Goal: Find specific page/section: Find specific page/section

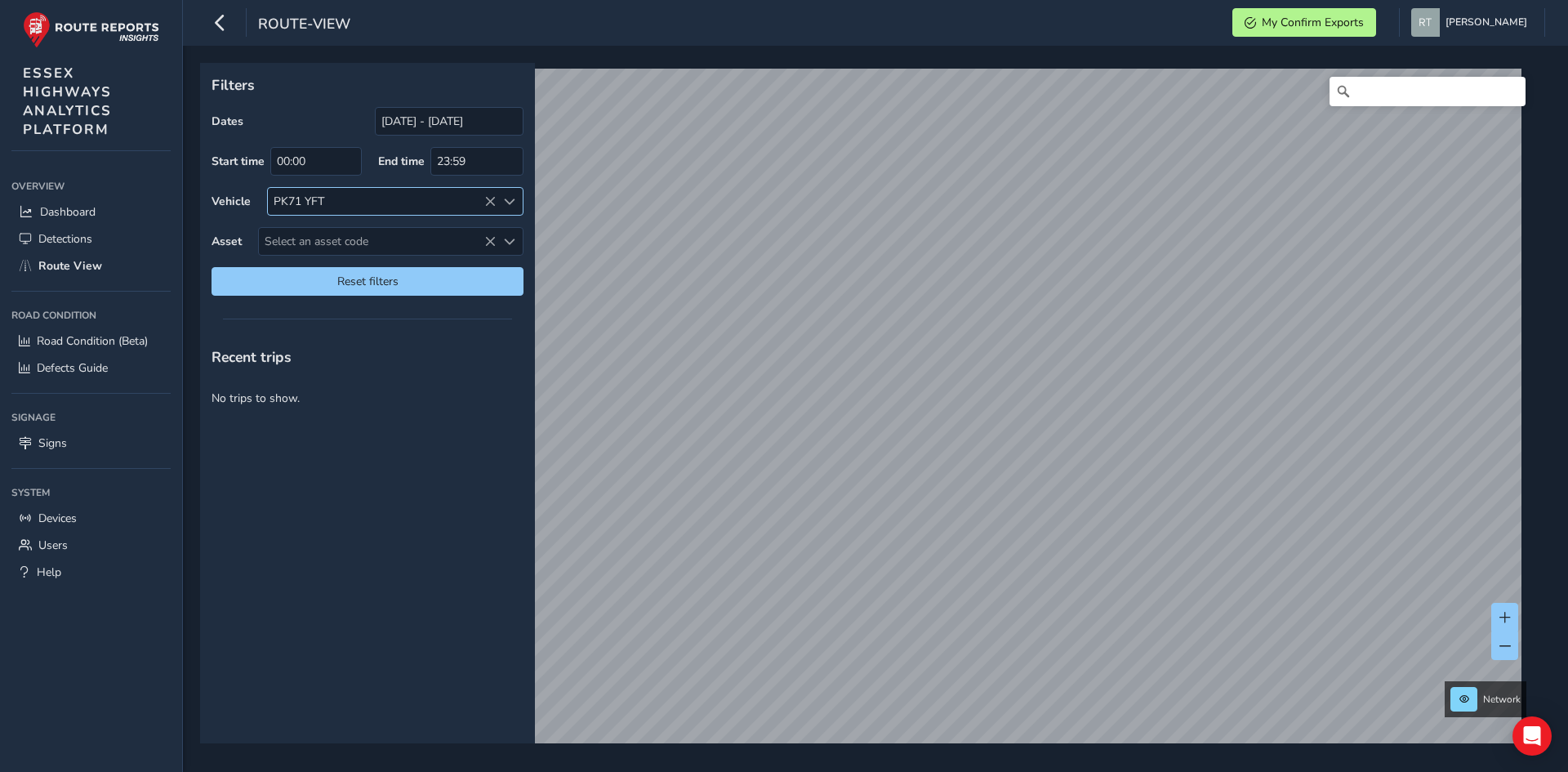
click at [489, 200] on icon at bounding box center [489, 201] width 11 height 11
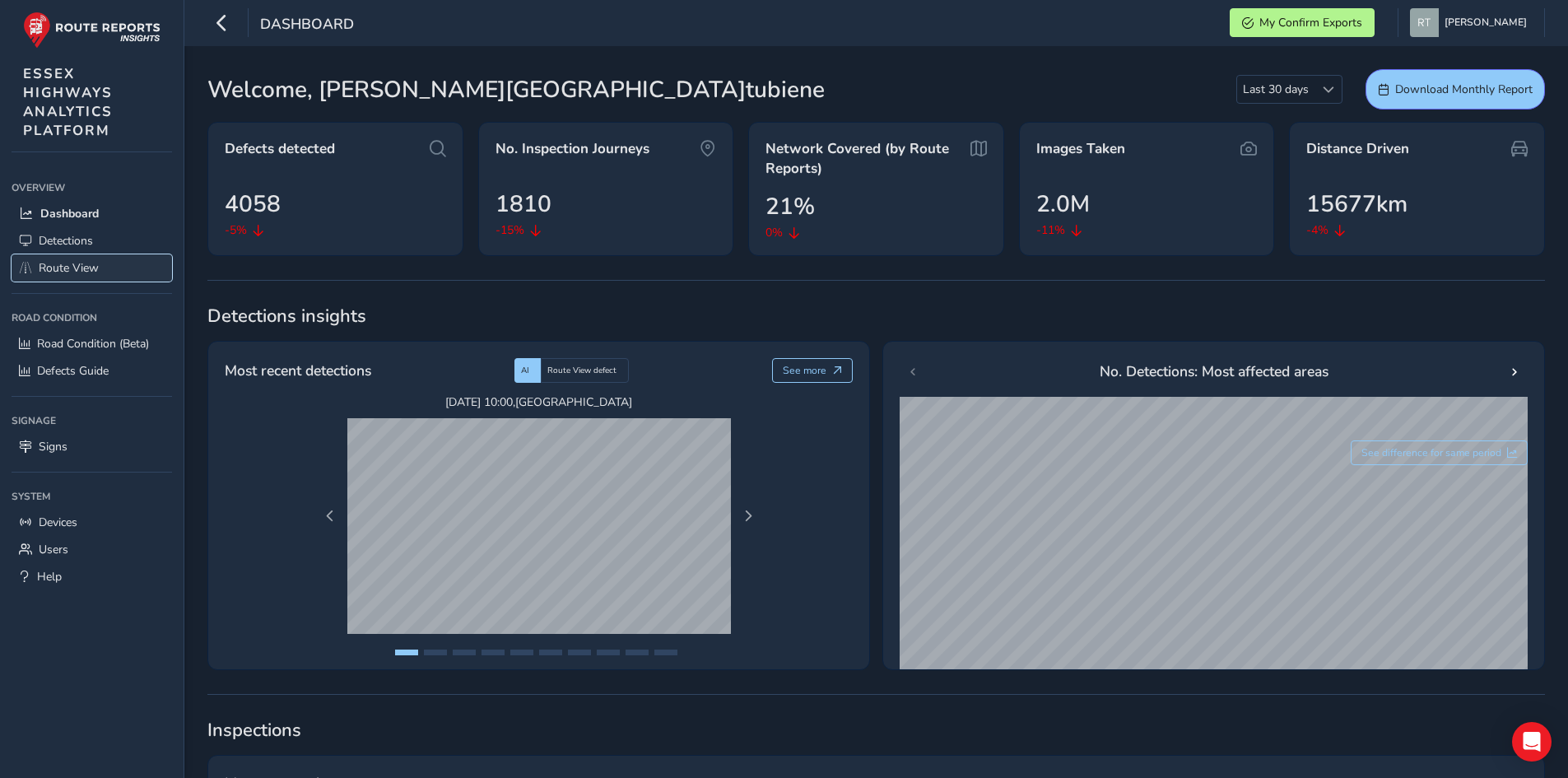
click at [78, 274] on span "Route View" at bounding box center [68, 267] width 60 height 16
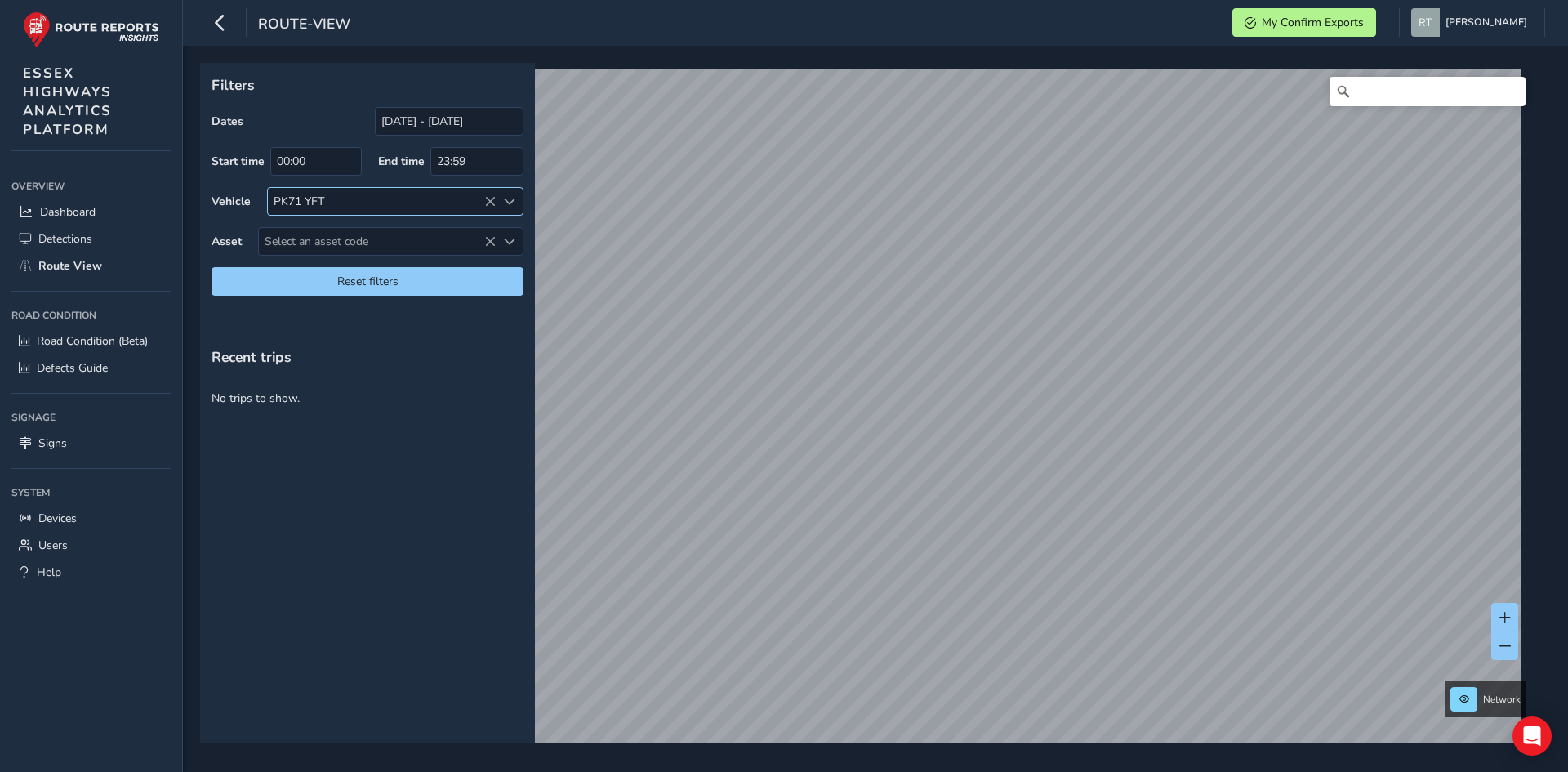
click at [486, 198] on icon at bounding box center [489, 201] width 11 height 11
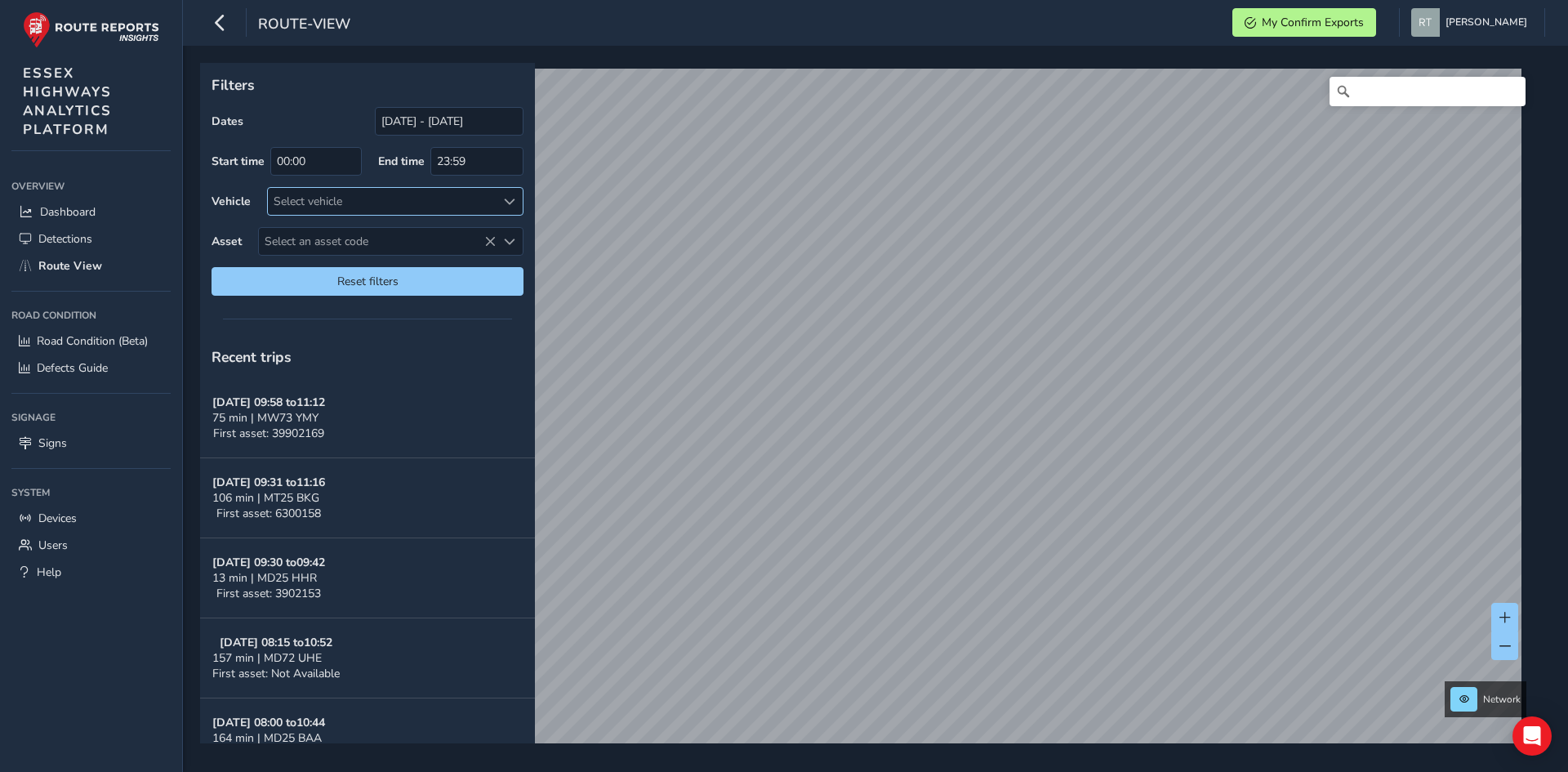
click at [515, 201] on div at bounding box center [509, 200] width 27 height 27
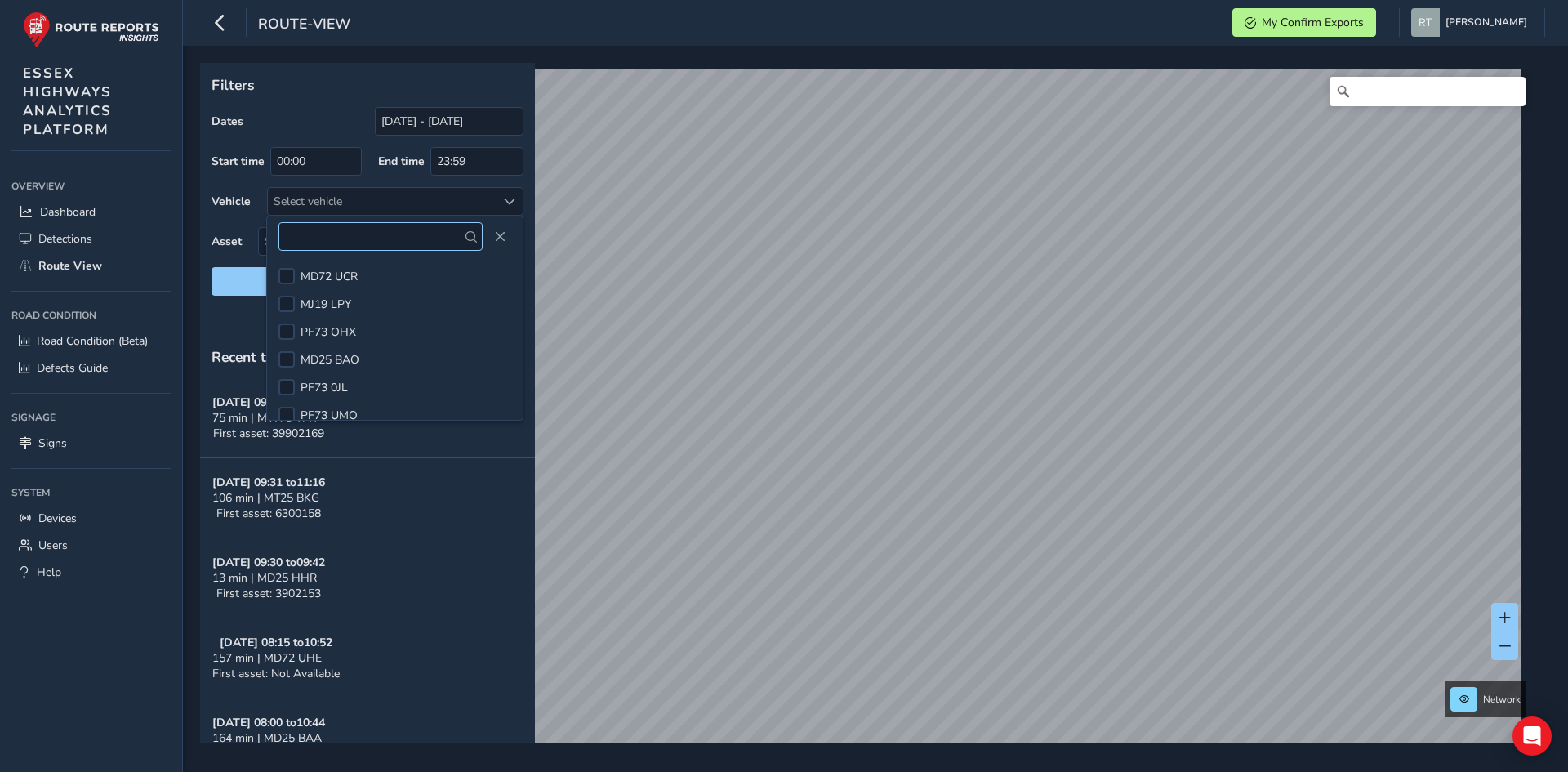
click at [356, 243] on input "text" at bounding box center [380, 236] width 204 height 28
type input "md72"
click at [365, 303] on li "MD72 UHE" at bounding box center [394, 304] width 255 height 27
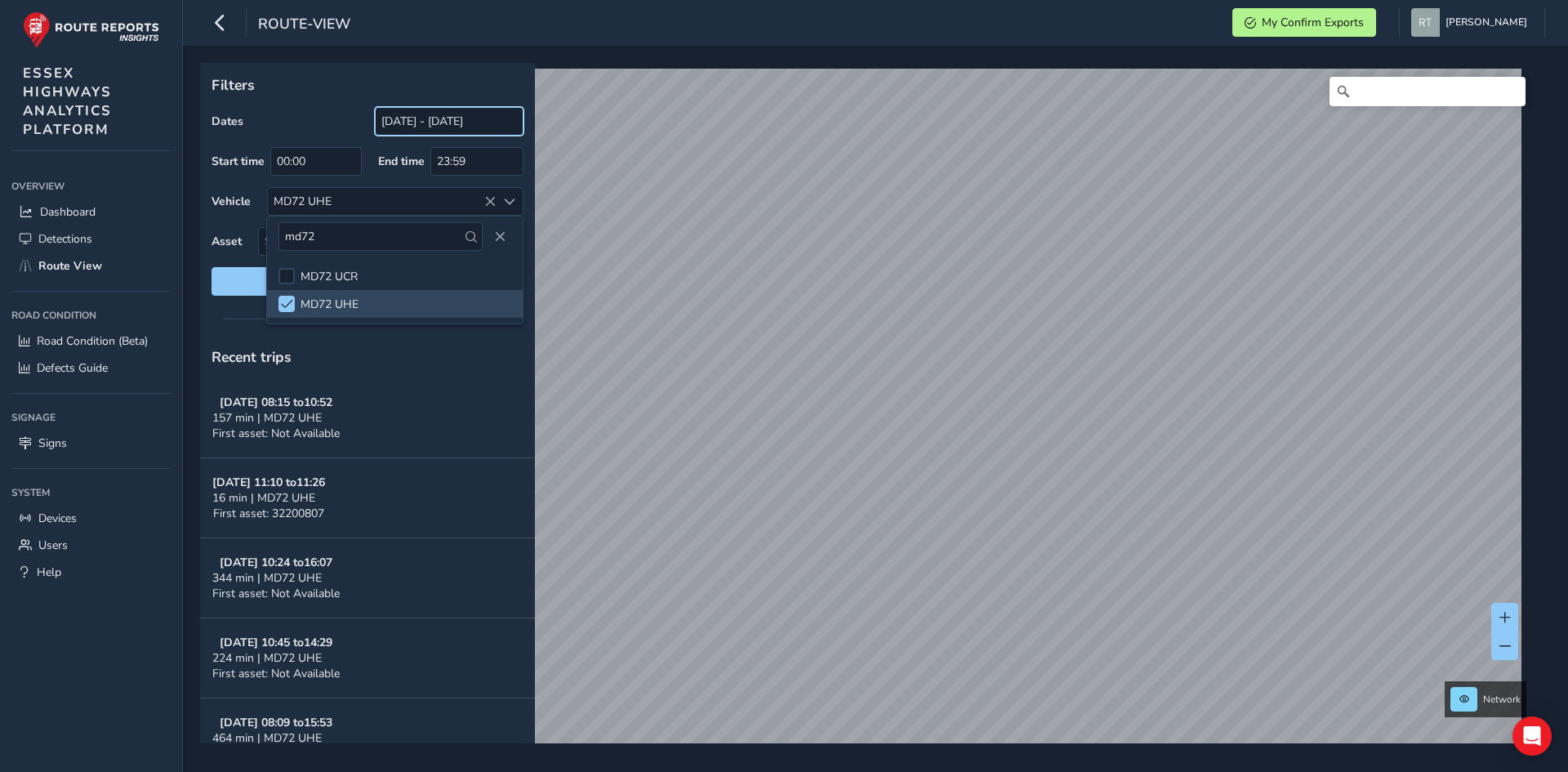
click at [476, 120] on input "[DATE] - [DATE]" at bounding box center [449, 121] width 148 height 28
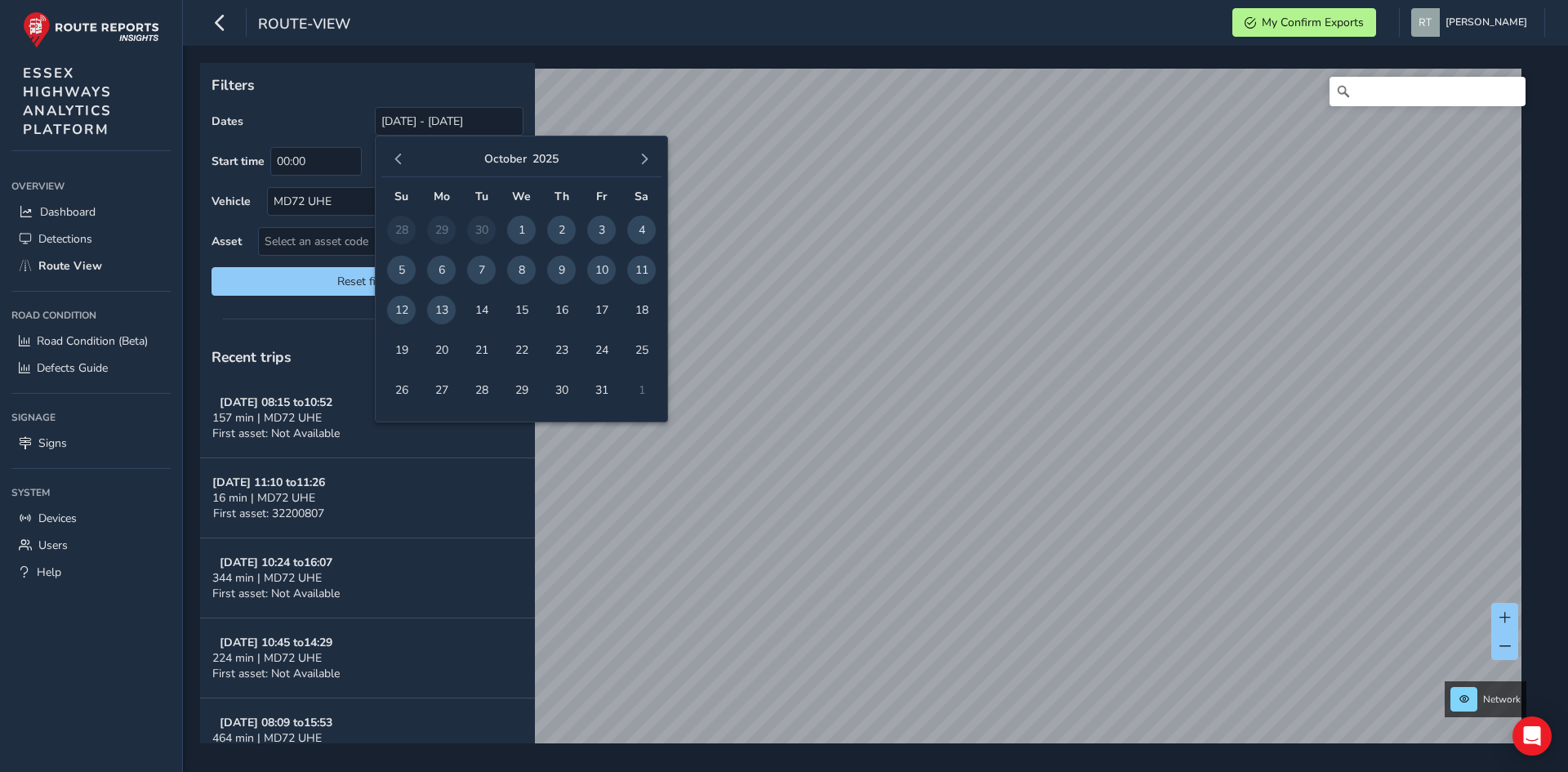
click at [597, 265] on span "10" at bounding box center [601, 269] width 28 height 28
type input "10/10/2025"
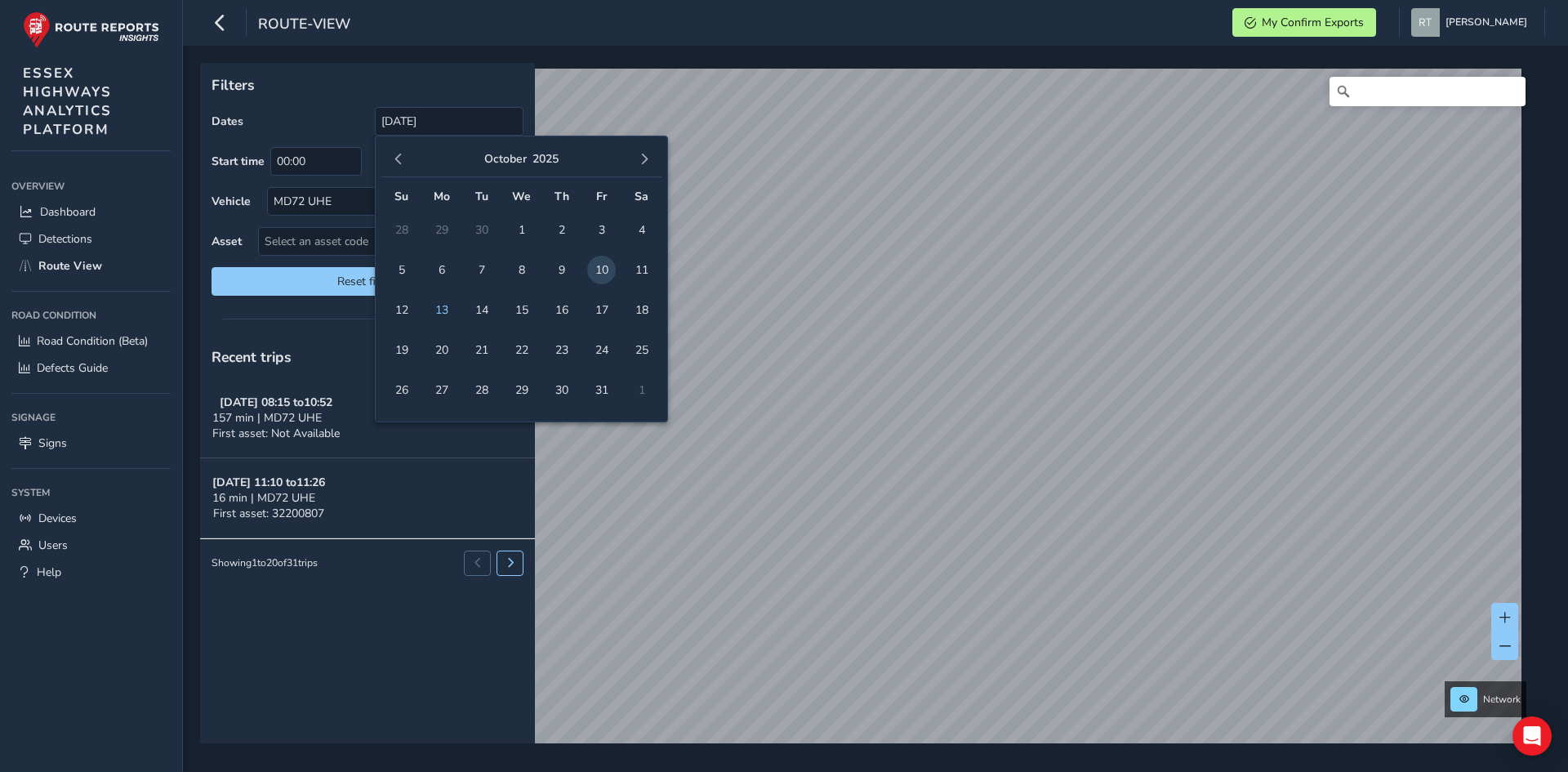
click at [337, 76] on p "Filters" at bounding box center [367, 84] width 312 height 21
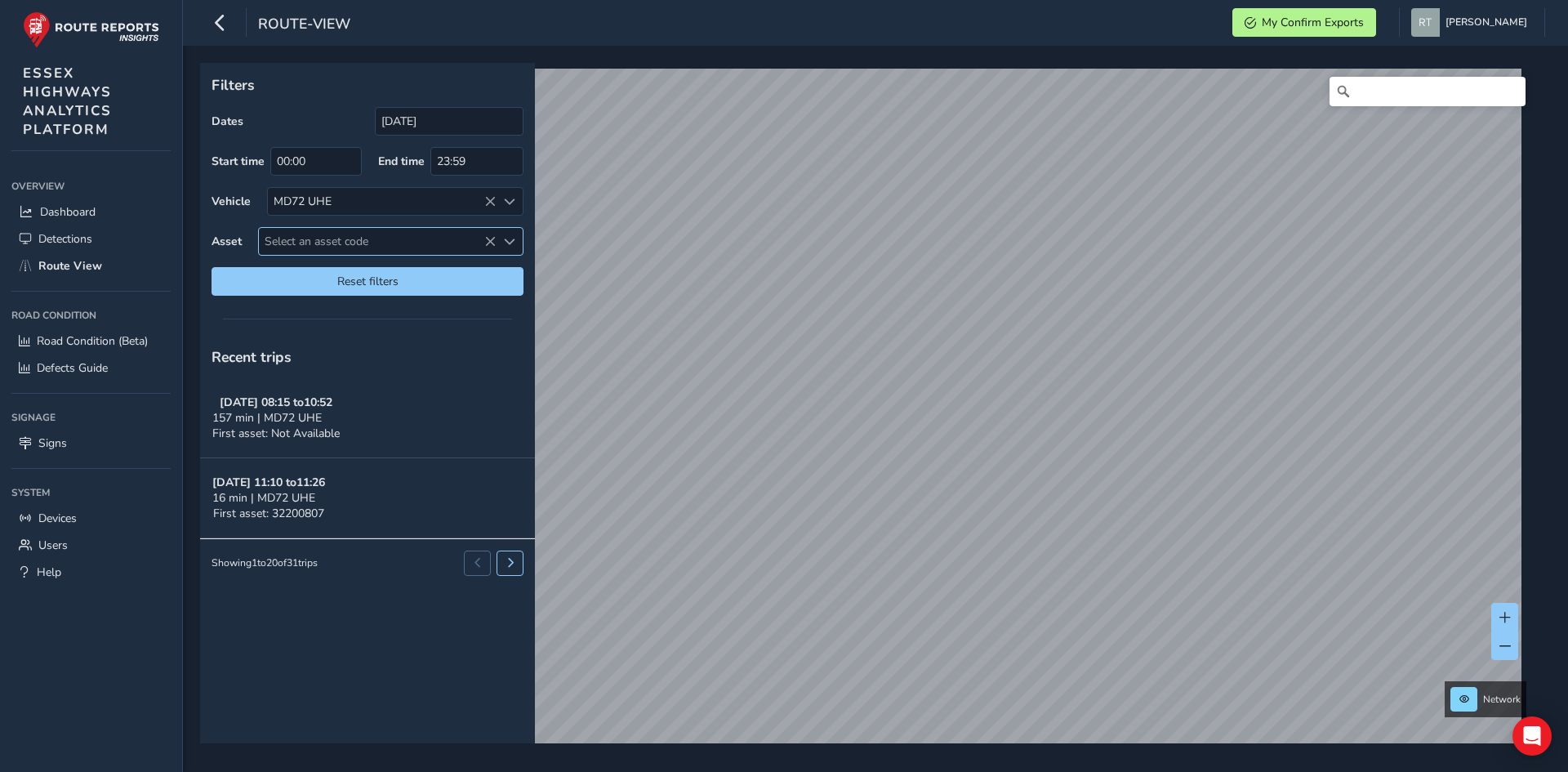
click at [388, 247] on span "Select an asset code" at bounding box center [377, 241] width 237 height 27
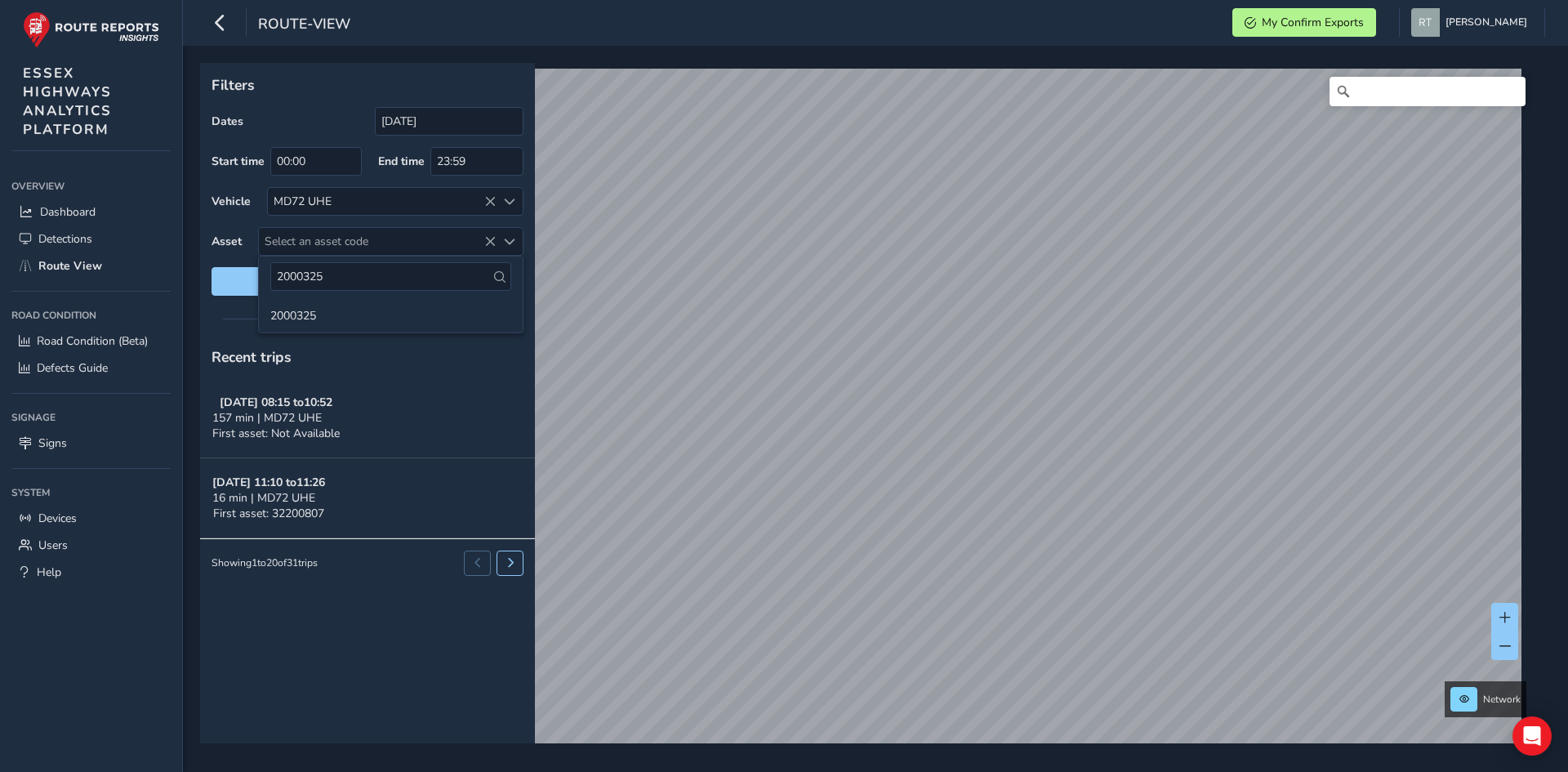
type input "2000325"
click at [499, 273] on icon at bounding box center [499, 276] width 11 height 11
click at [424, 316] on li "2000325" at bounding box center [391, 314] width 263 height 25
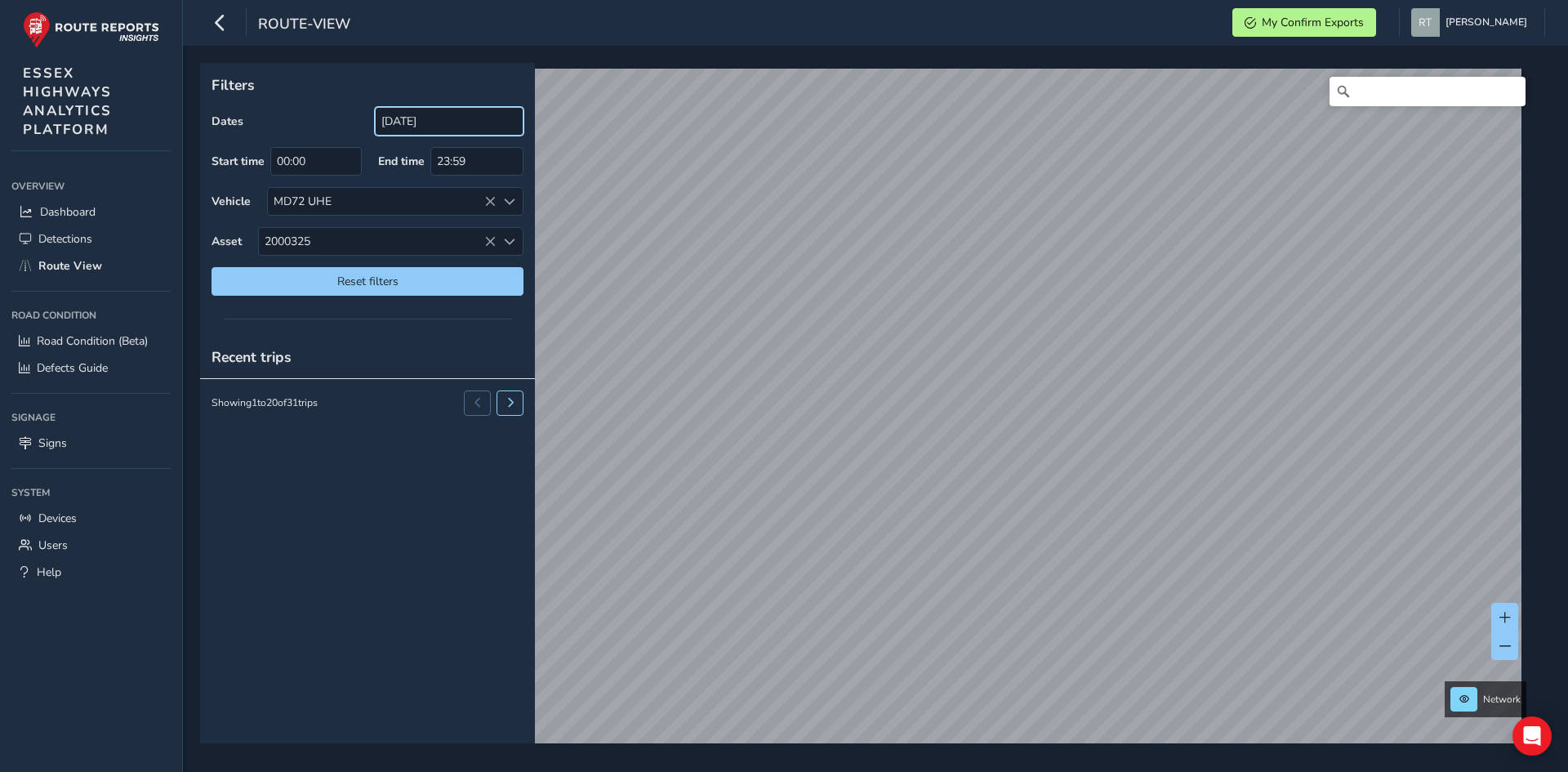
click at [450, 117] on input "10/10/2025" at bounding box center [449, 121] width 148 height 28
drag, startPoint x: 484, startPoint y: 199, endPoint x: 413, endPoint y: 219, distance: 73.8
click at [484, 199] on icon at bounding box center [489, 201] width 11 height 11
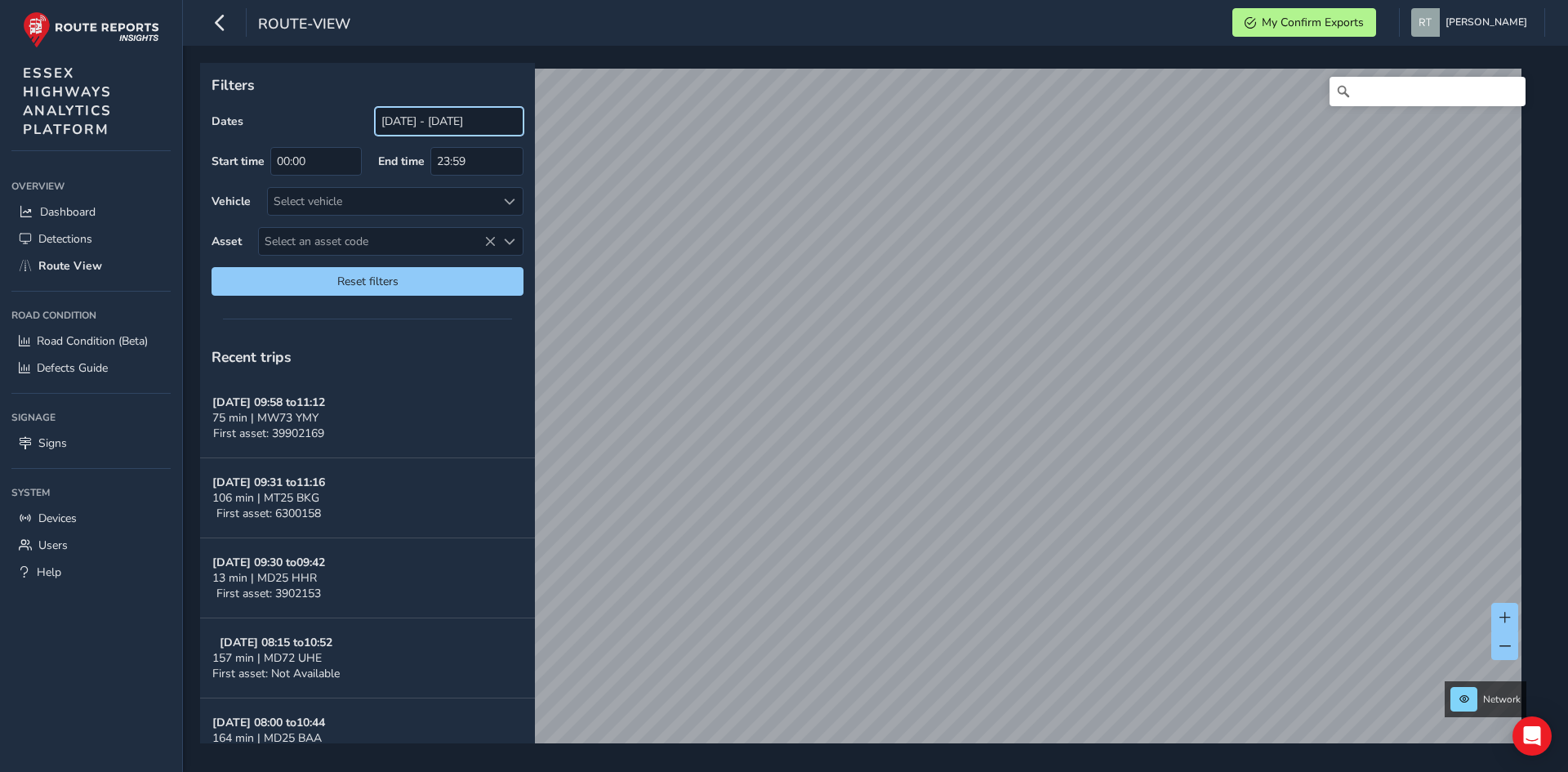
click at [467, 119] on input "[DATE] - [DATE]" at bounding box center [449, 121] width 148 height 28
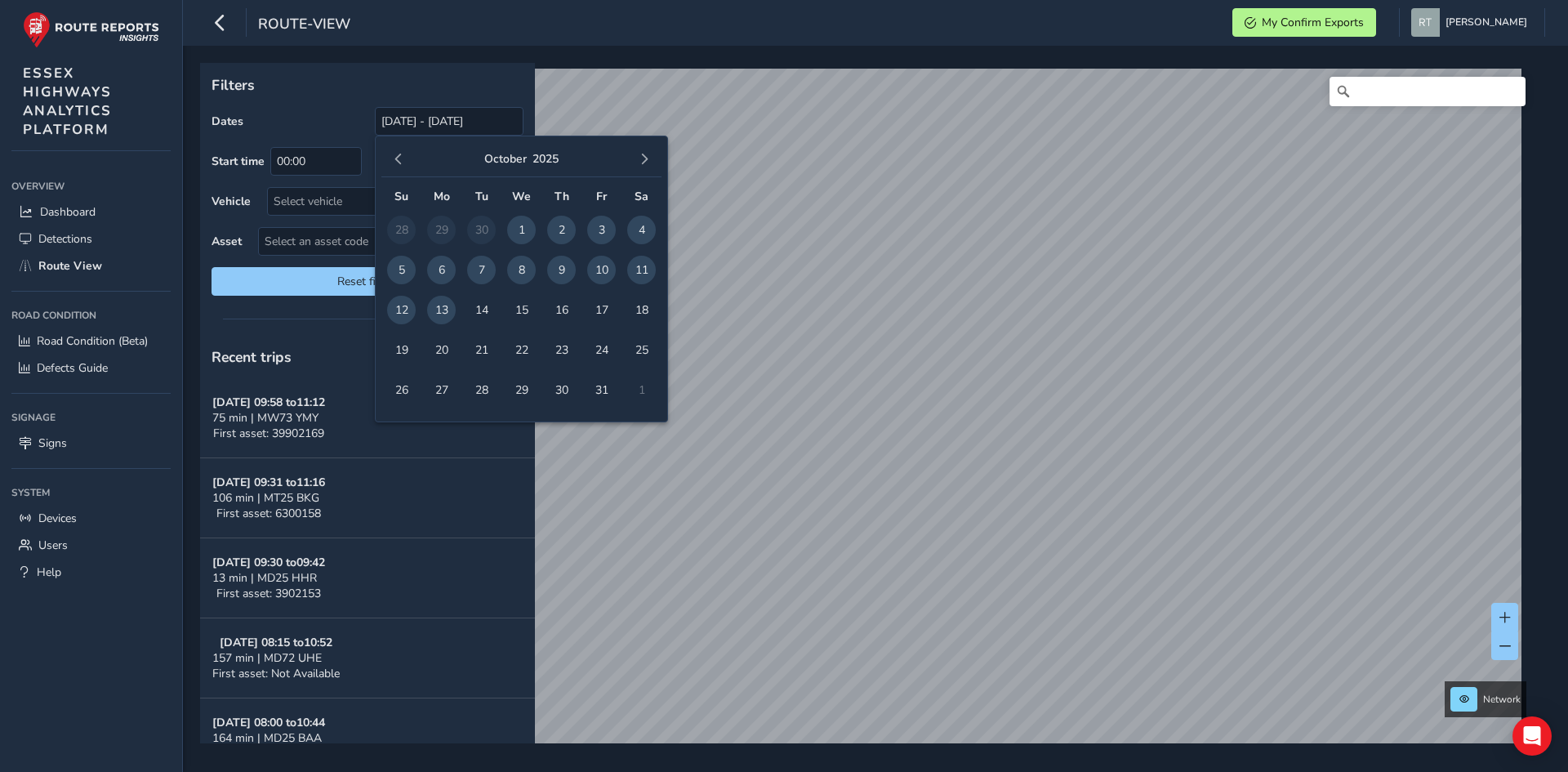
click at [559, 272] on span "9" at bounding box center [561, 269] width 28 height 28
click at [446, 315] on span "13" at bounding box center [441, 309] width 28 height 28
type input "09/10/2025 - 13/10/2025"
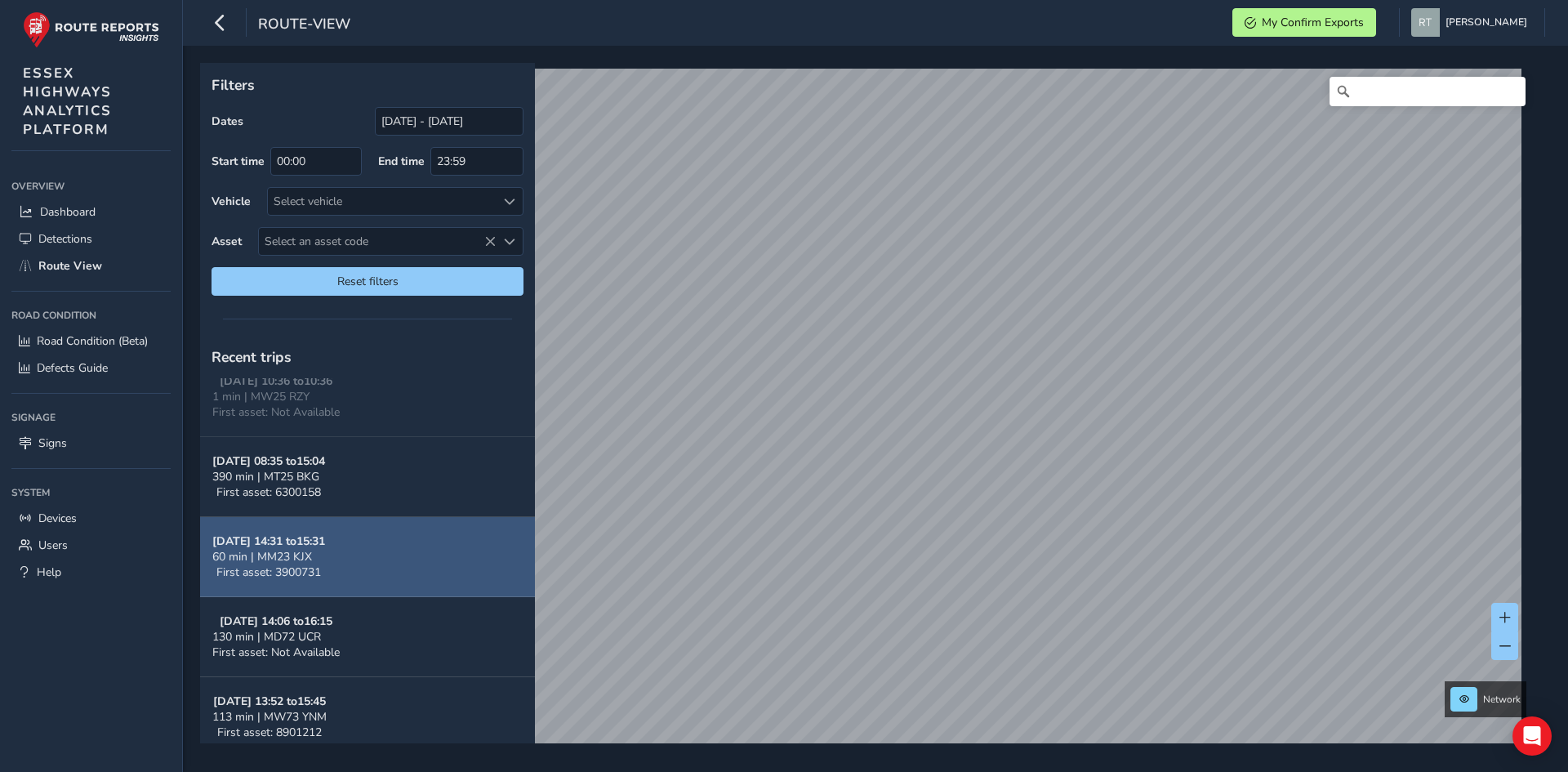
scroll to position [1283, 0]
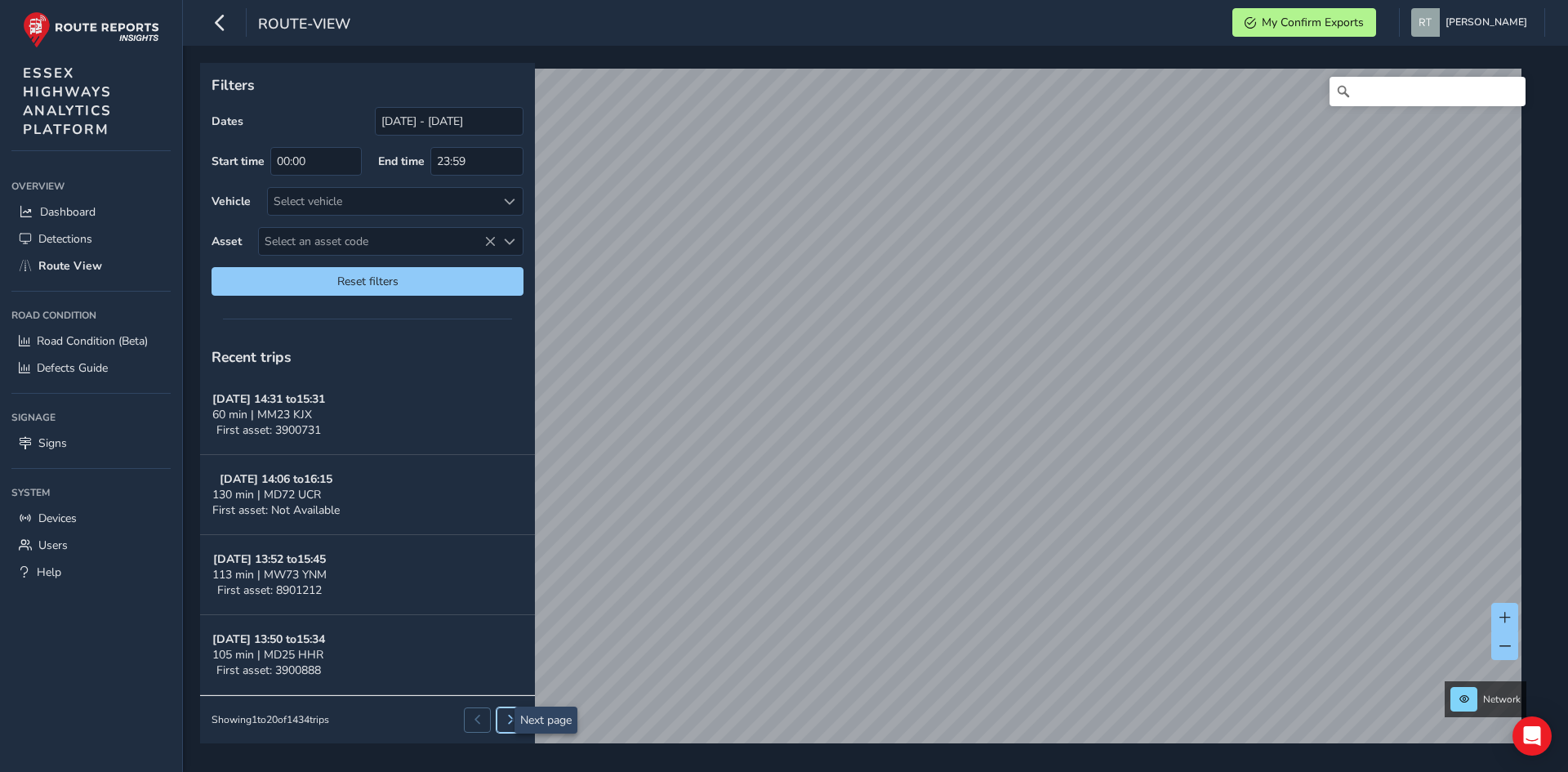
click at [506, 719] on span at bounding box center [510, 719] width 10 height 10
click at [497, 713] on button at bounding box center [510, 719] width 27 height 25
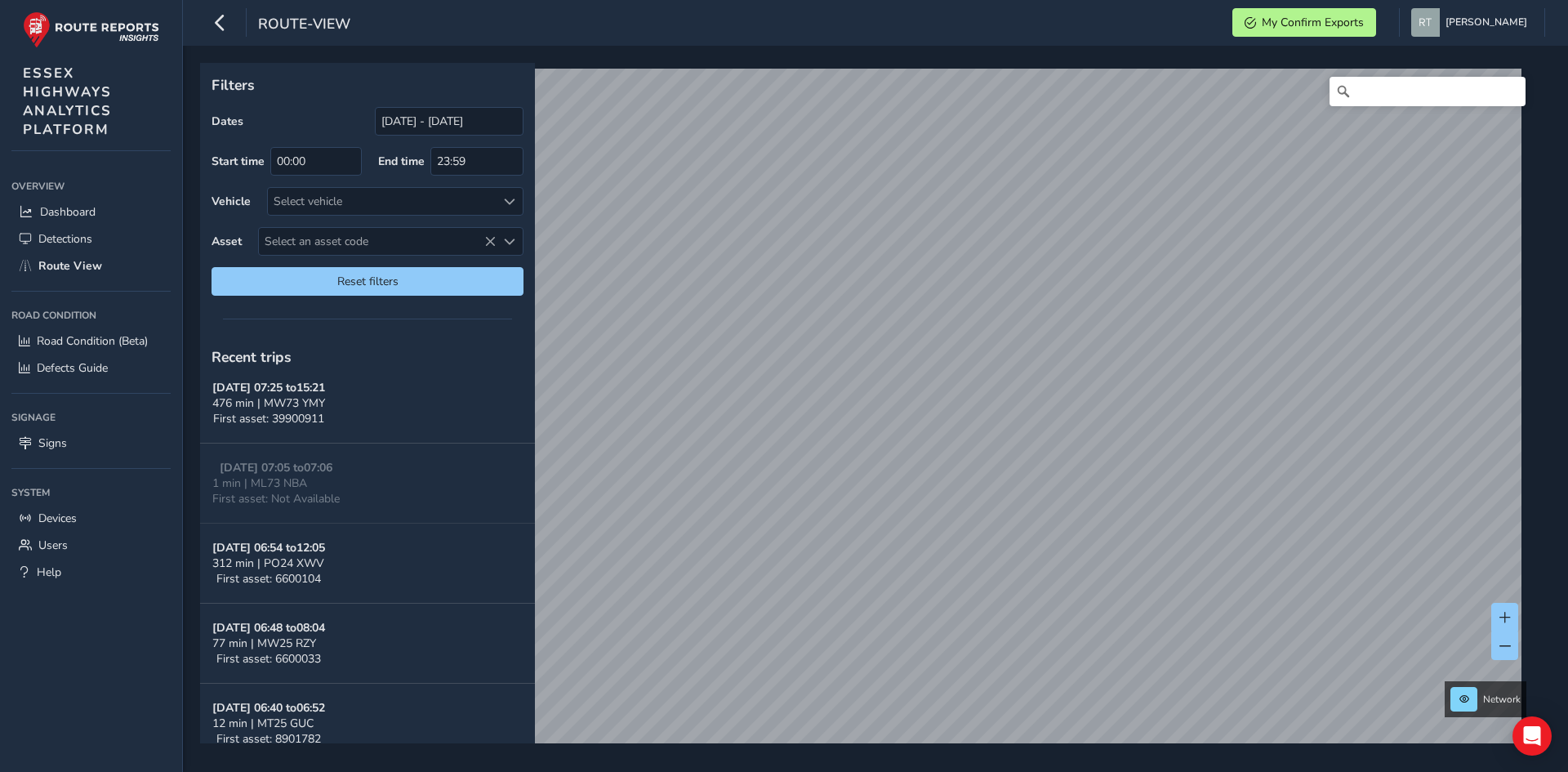
scroll to position [803, 0]
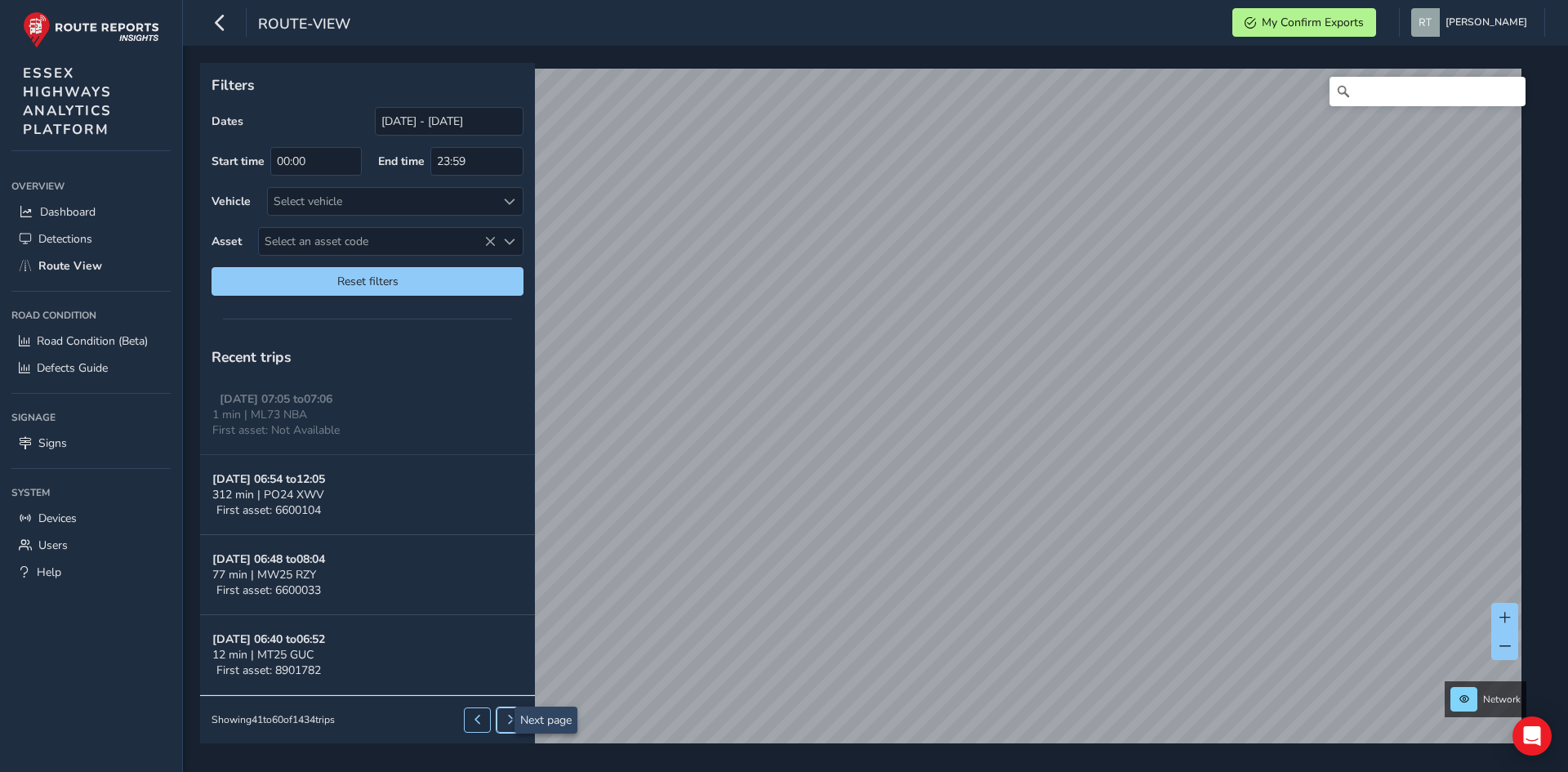
click at [497, 716] on button at bounding box center [510, 719] width 27 height 25
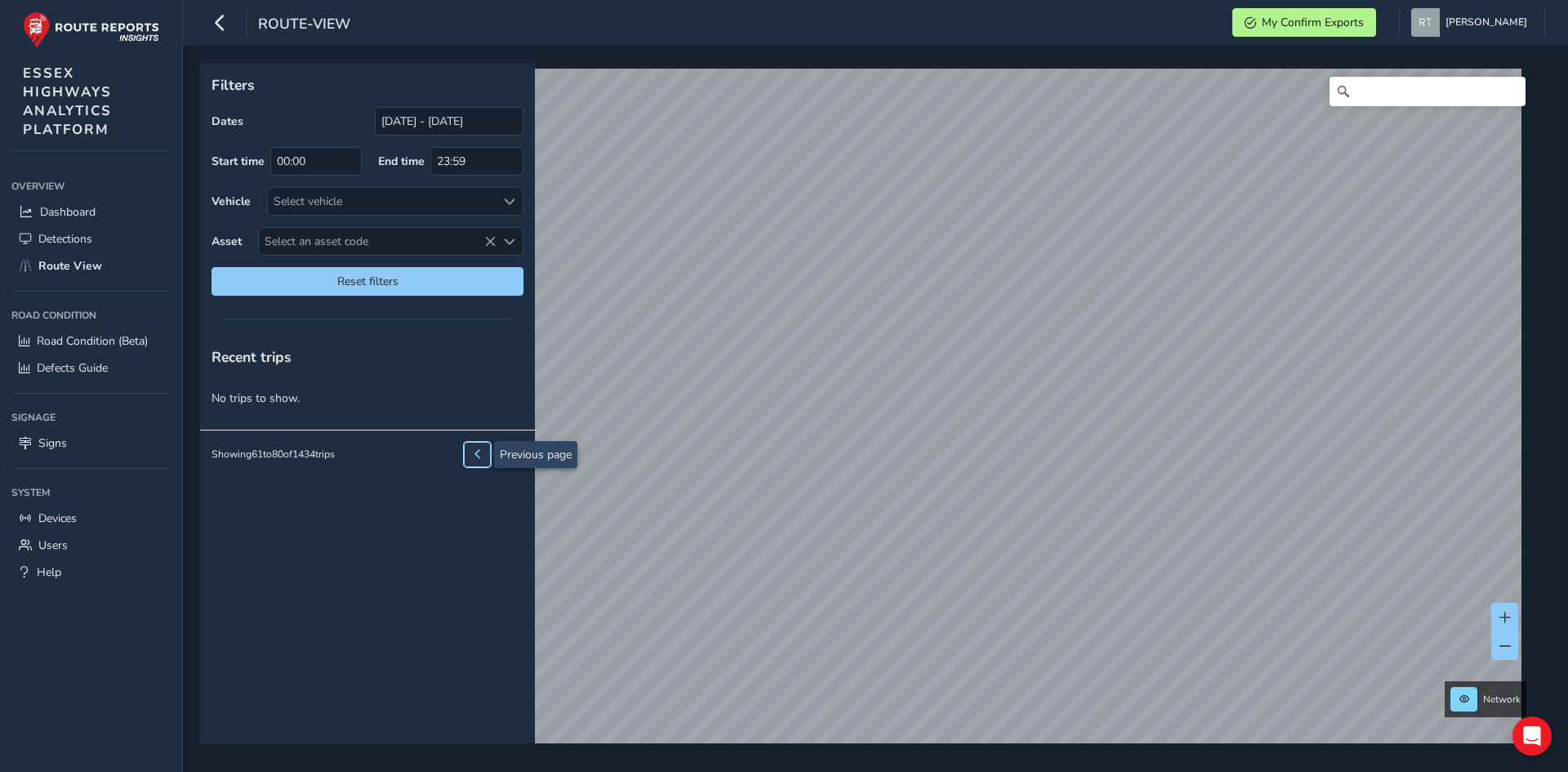
click at [479, 458] on span at bounding box center [478, 454] width 10 height 10
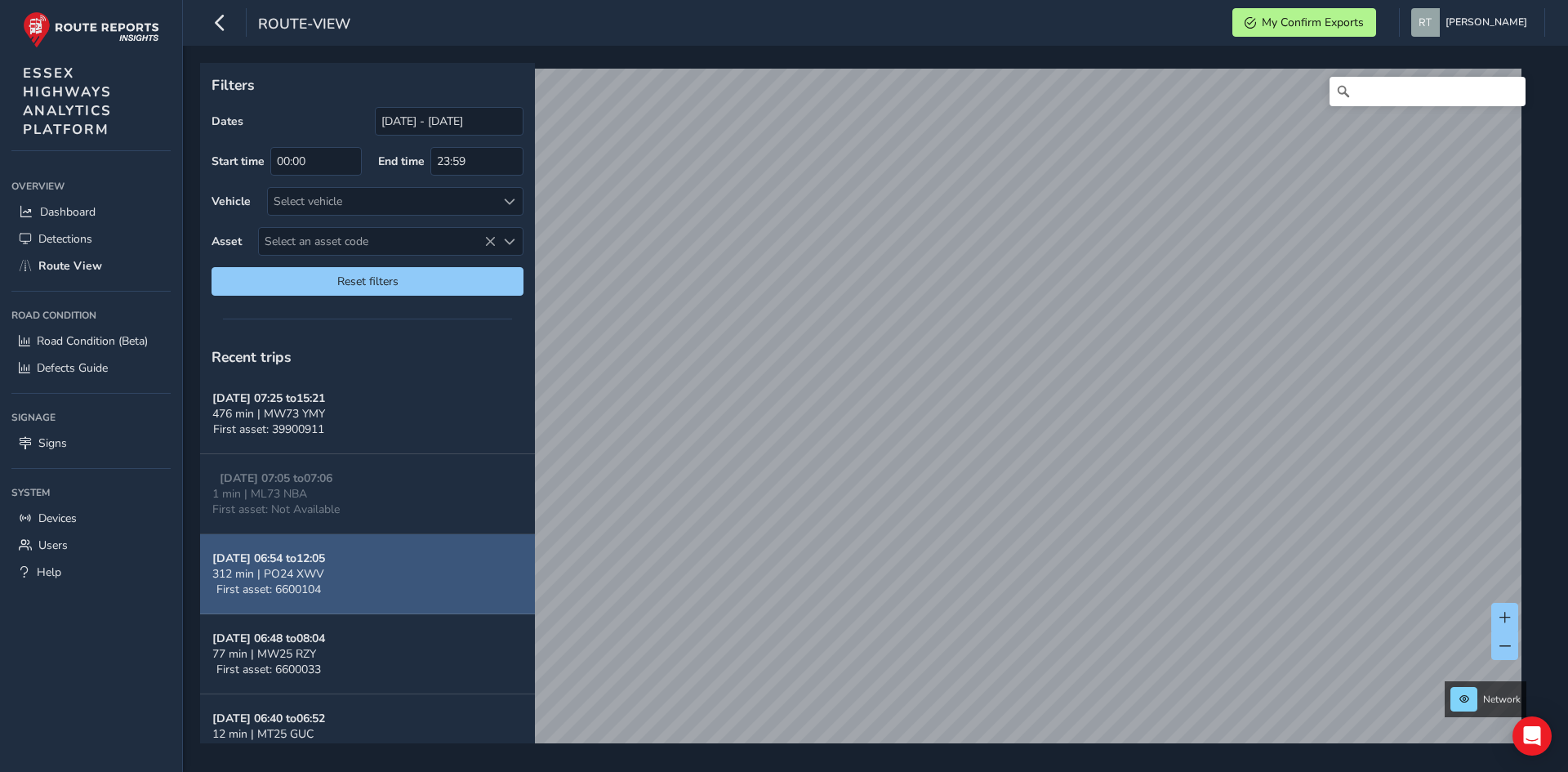
scroll to position [803, 0]
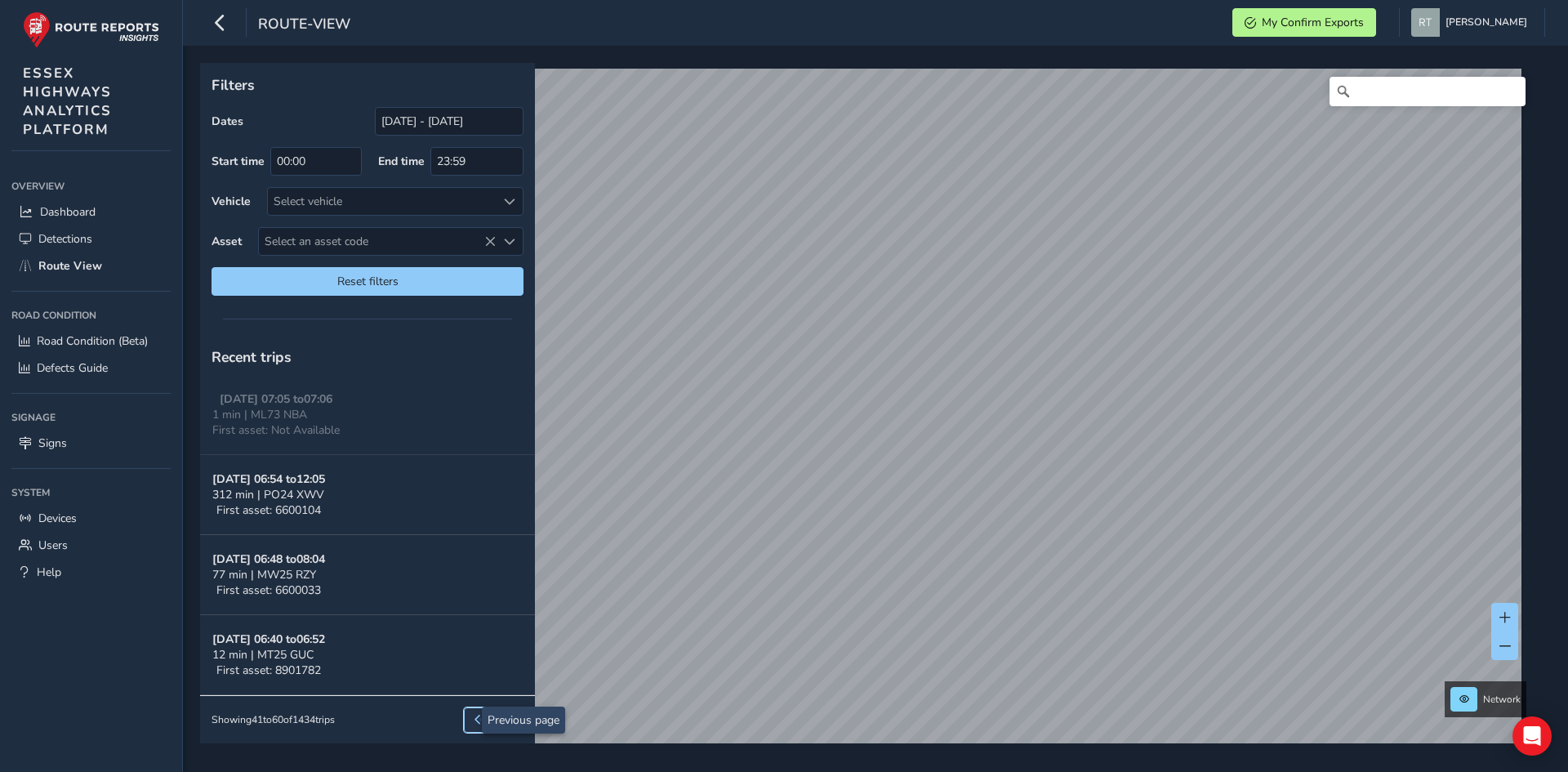
click at [473, 722] on span at bounding box center [478, 719] width 10 height 10
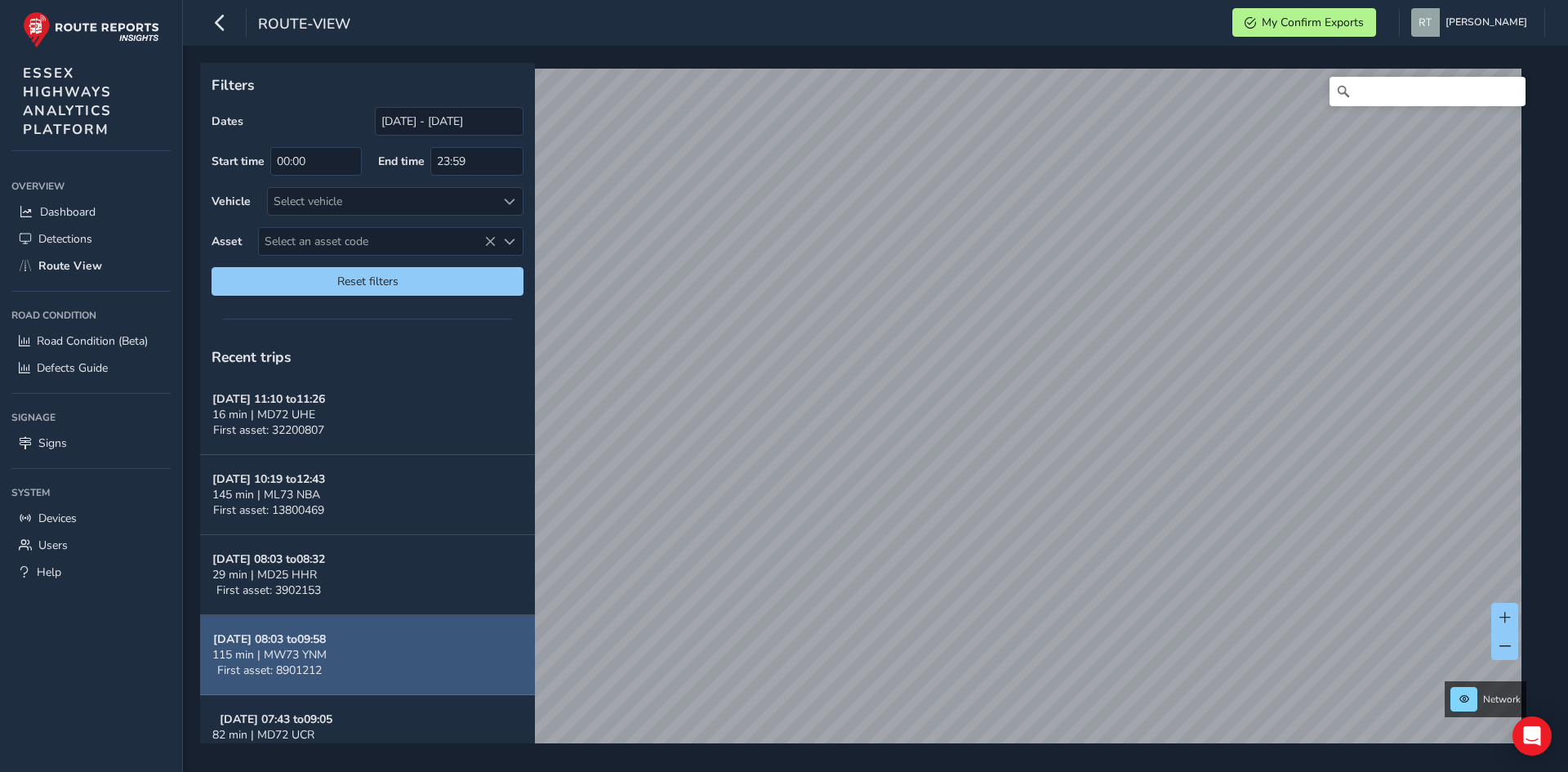
scroll to position [141, 0]
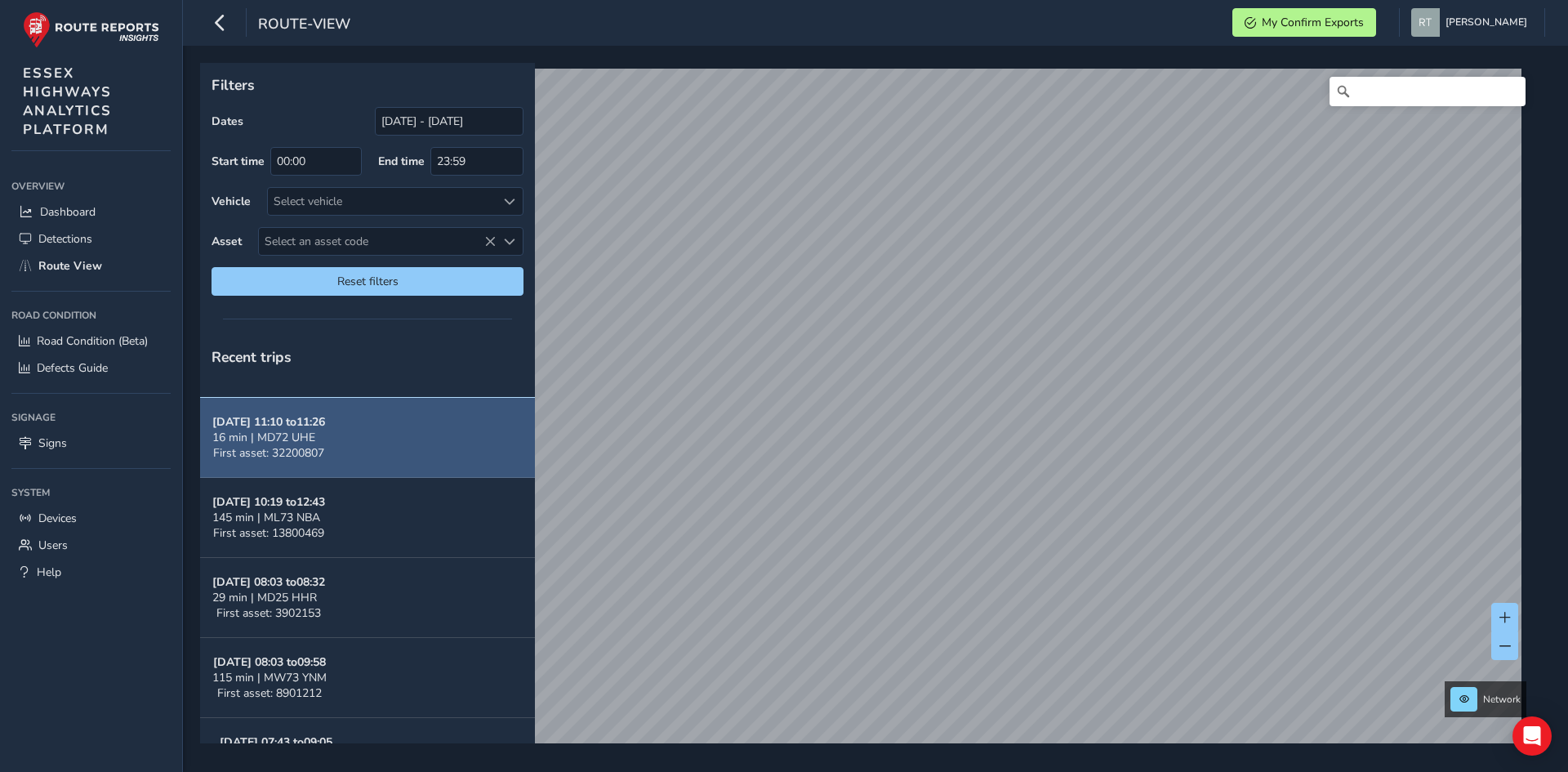
click at [366, 431] on button "Oct 10, 11:10 to 11:26 16 min | MD72 UHE First asset: 32200807" at bounding box center [368, 437] width 335 height 80
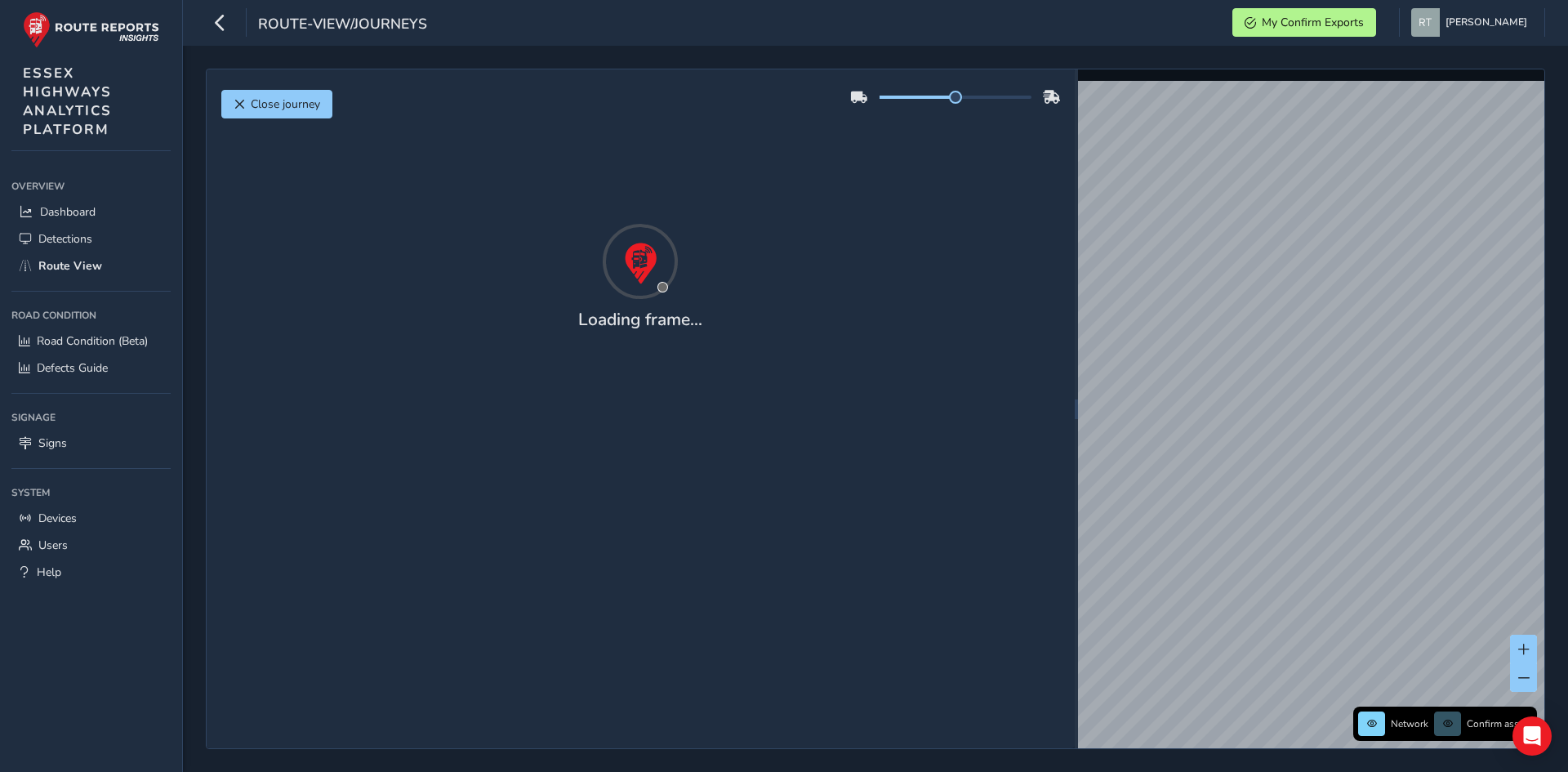
click at [310, 446] on div "Close journey Loading frame..." at bounding box center [640, 409] width 868 height 679
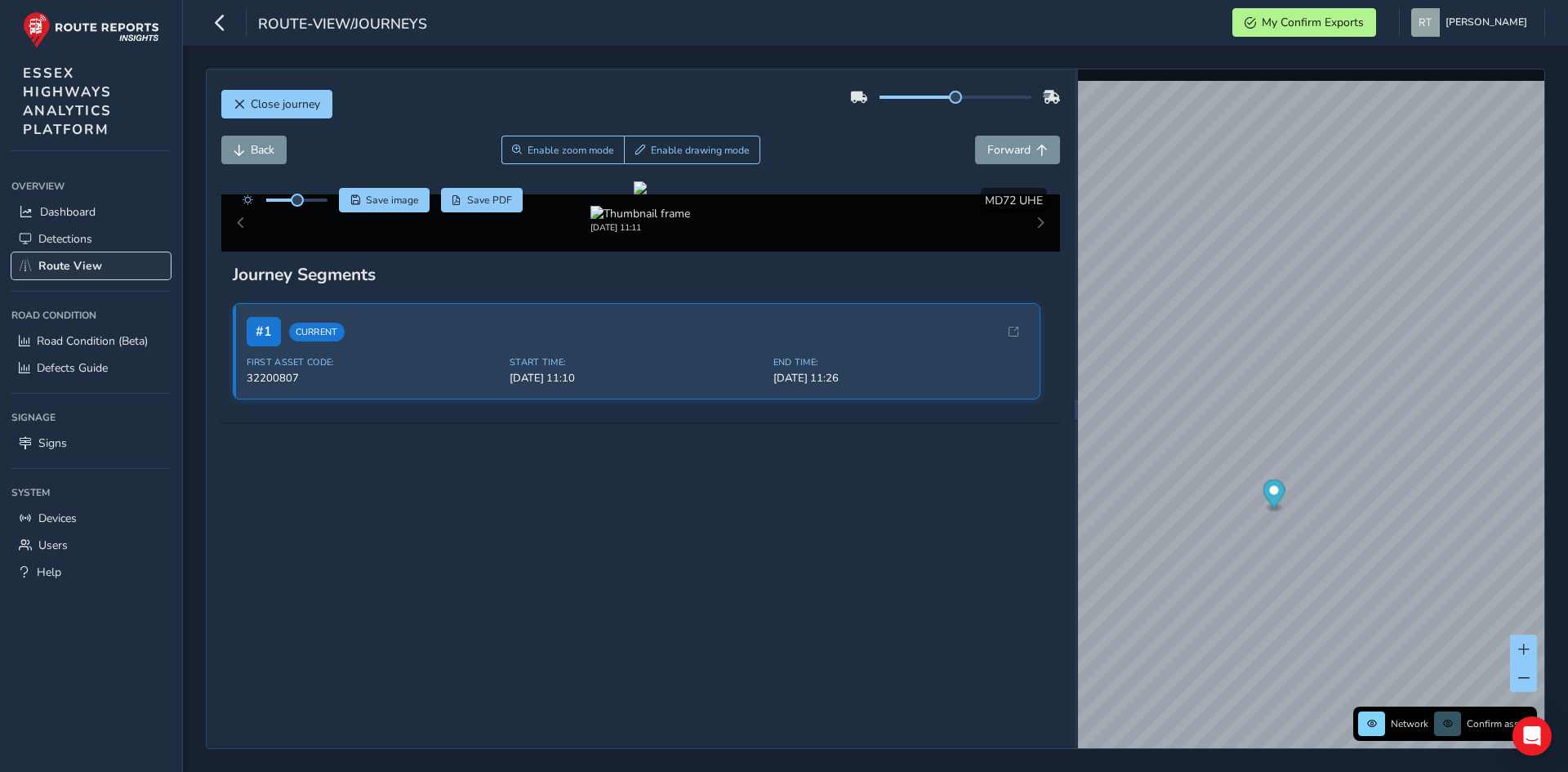
click at [89, 269] on span "Route View" at bounding box center [70, 265] width 64 height 16
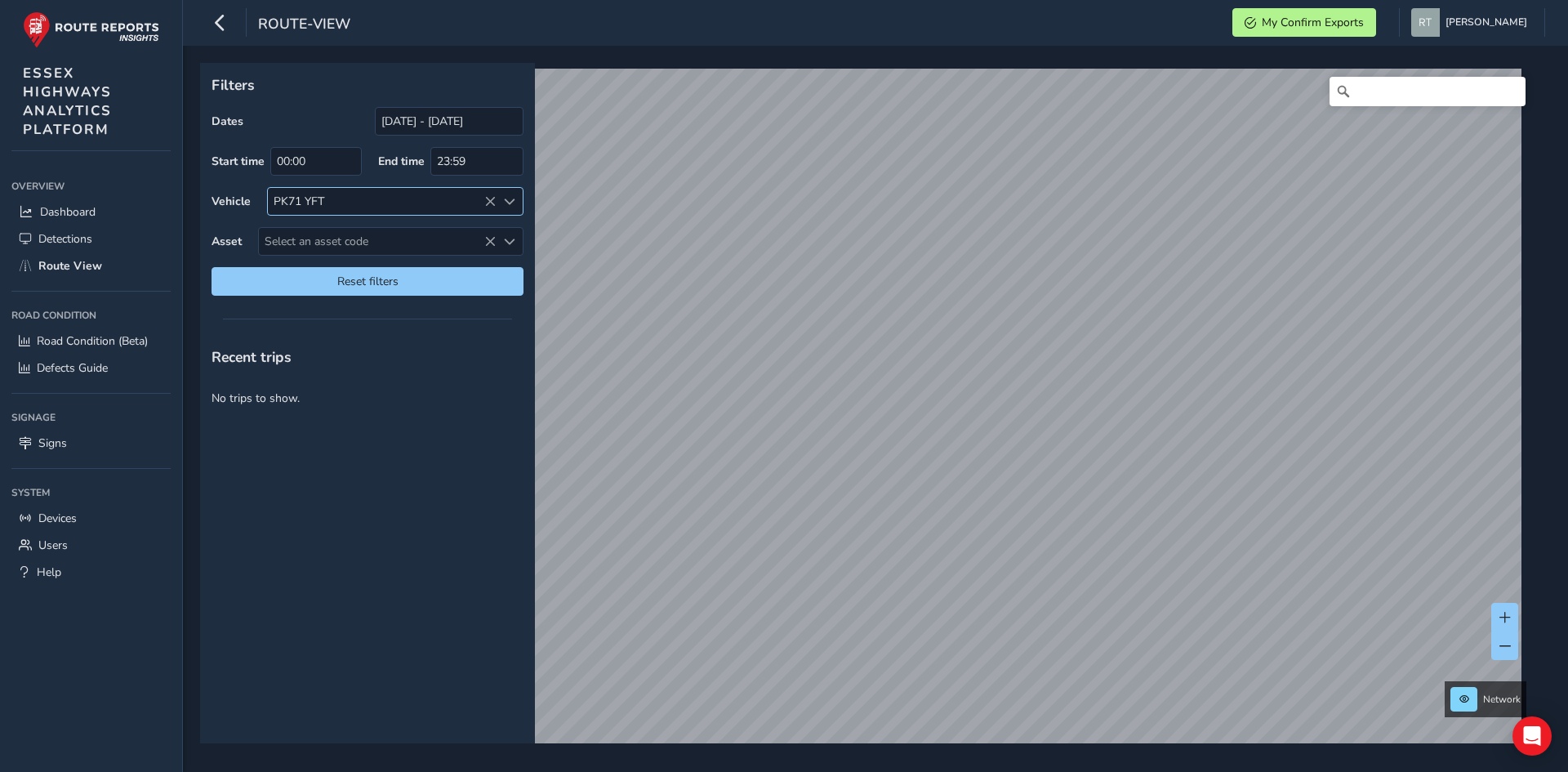
click at [494, 203] on icon at bounding box center [489, 201] width 11 height 11
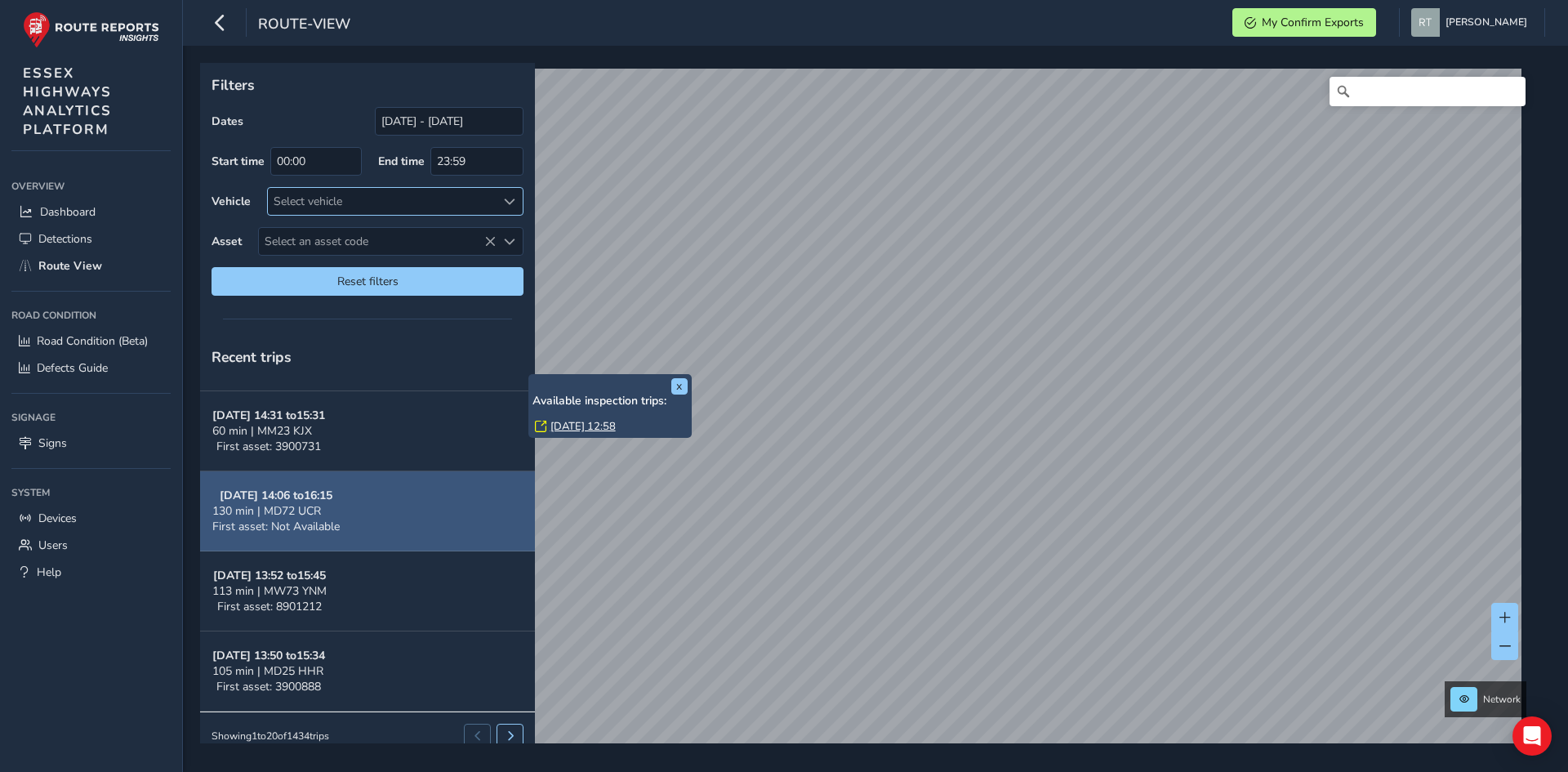
scroll to position [1283, 0]
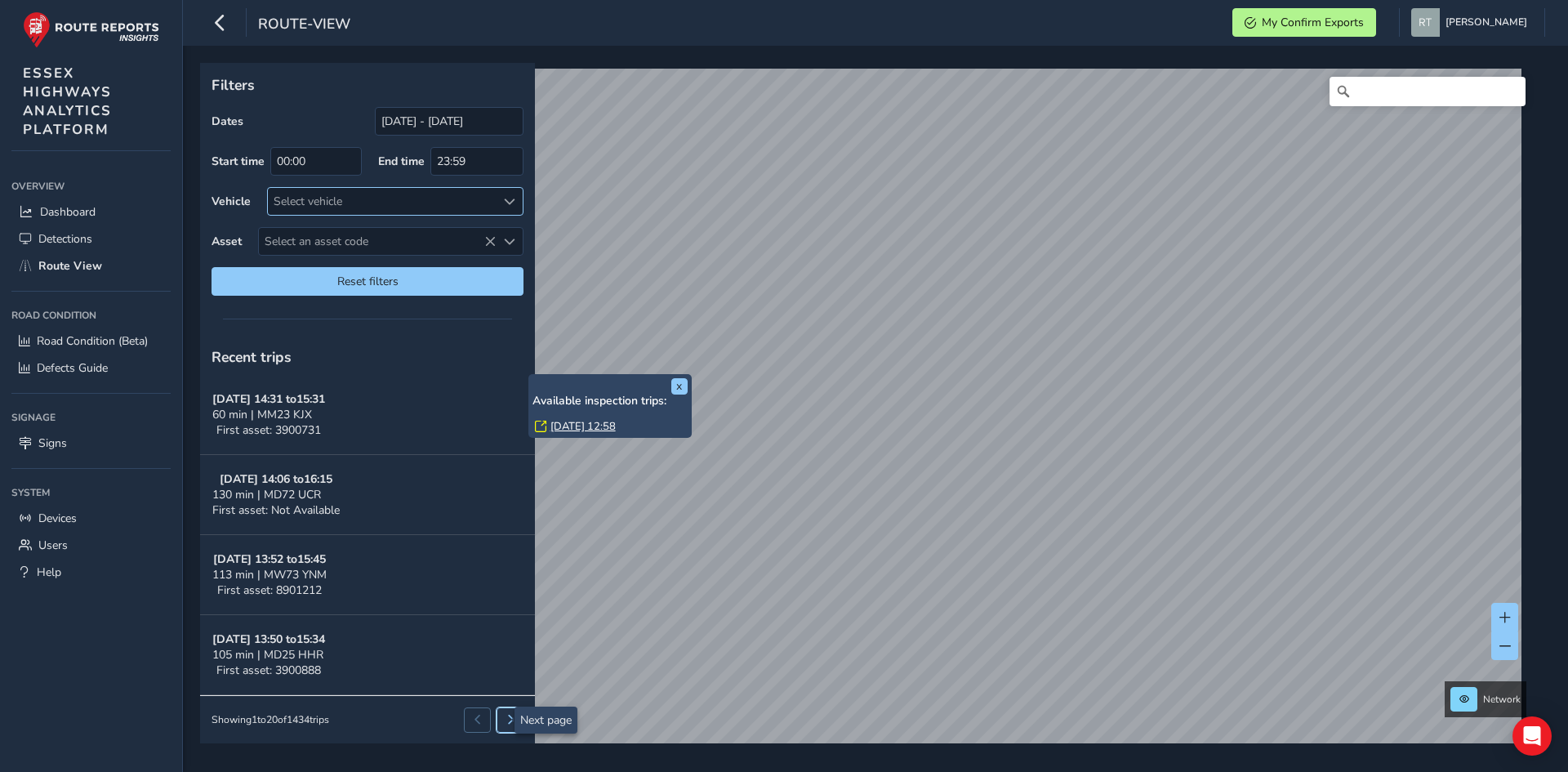
click at [506, 720] on span at bounding box center [510, 719] width 10 height 10
click at [499, 710] on button at bounding box center [510, 719] width 27 height 25
click at [506, 715] on span at bounding box center [510, 719] width 10 height 10
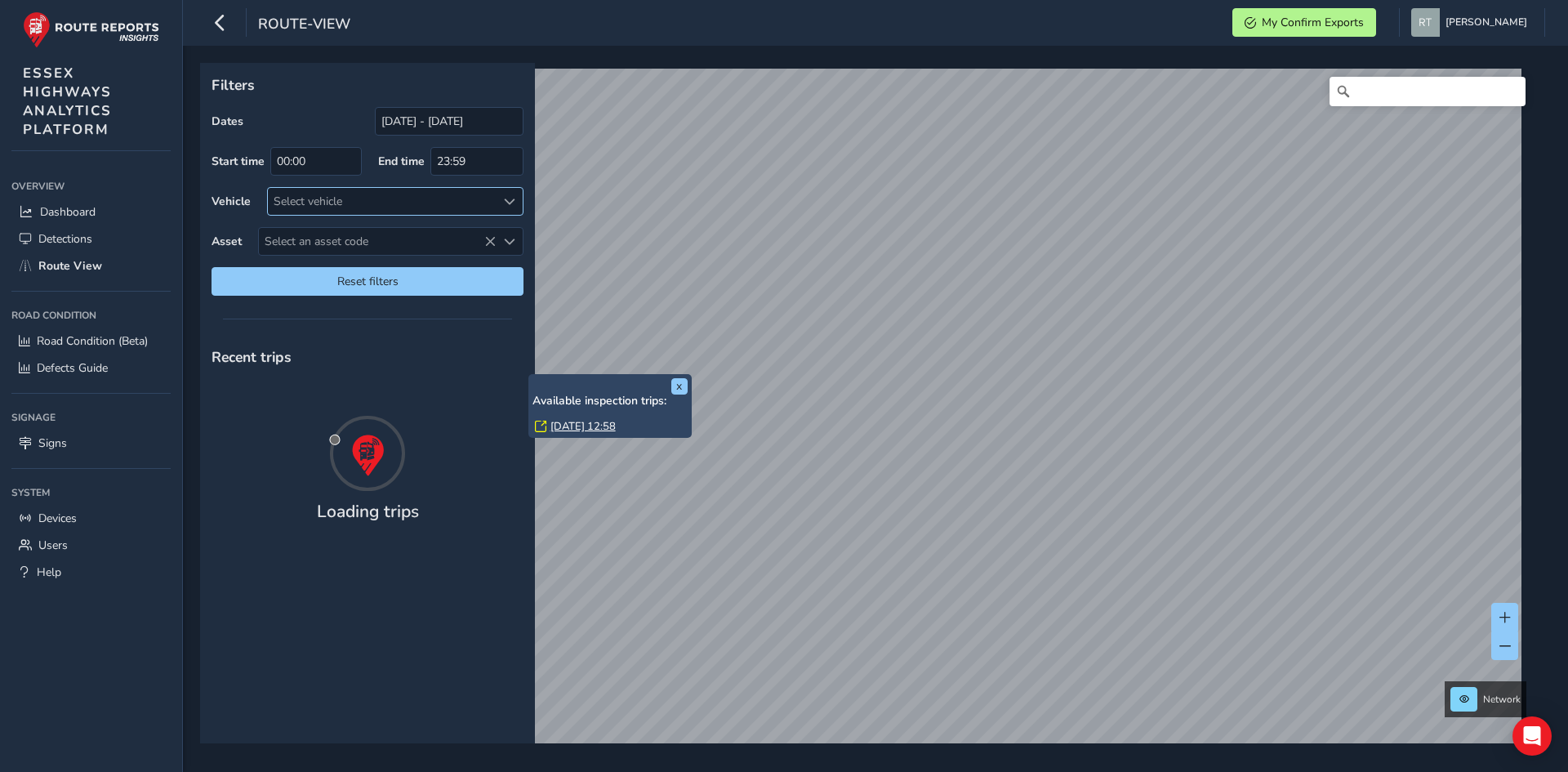
scroll to position [0, 0]
click at [457, 240] on span "Select an asset code" at bounding box center [377, 241] width 237 height 27
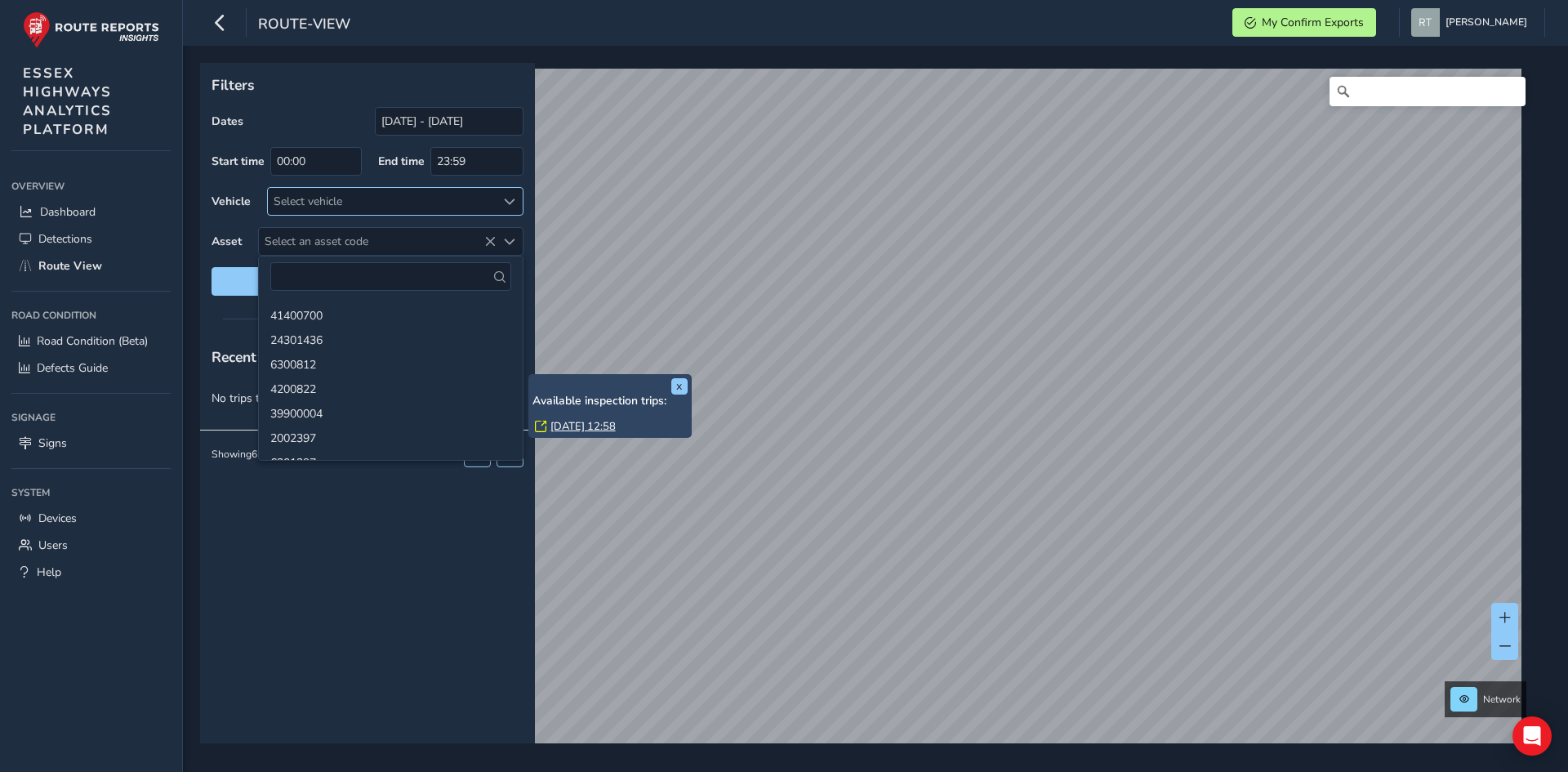
click at [470, 202] on div "Select vehicle" at bounding box center [381, 200] width 228 height 27
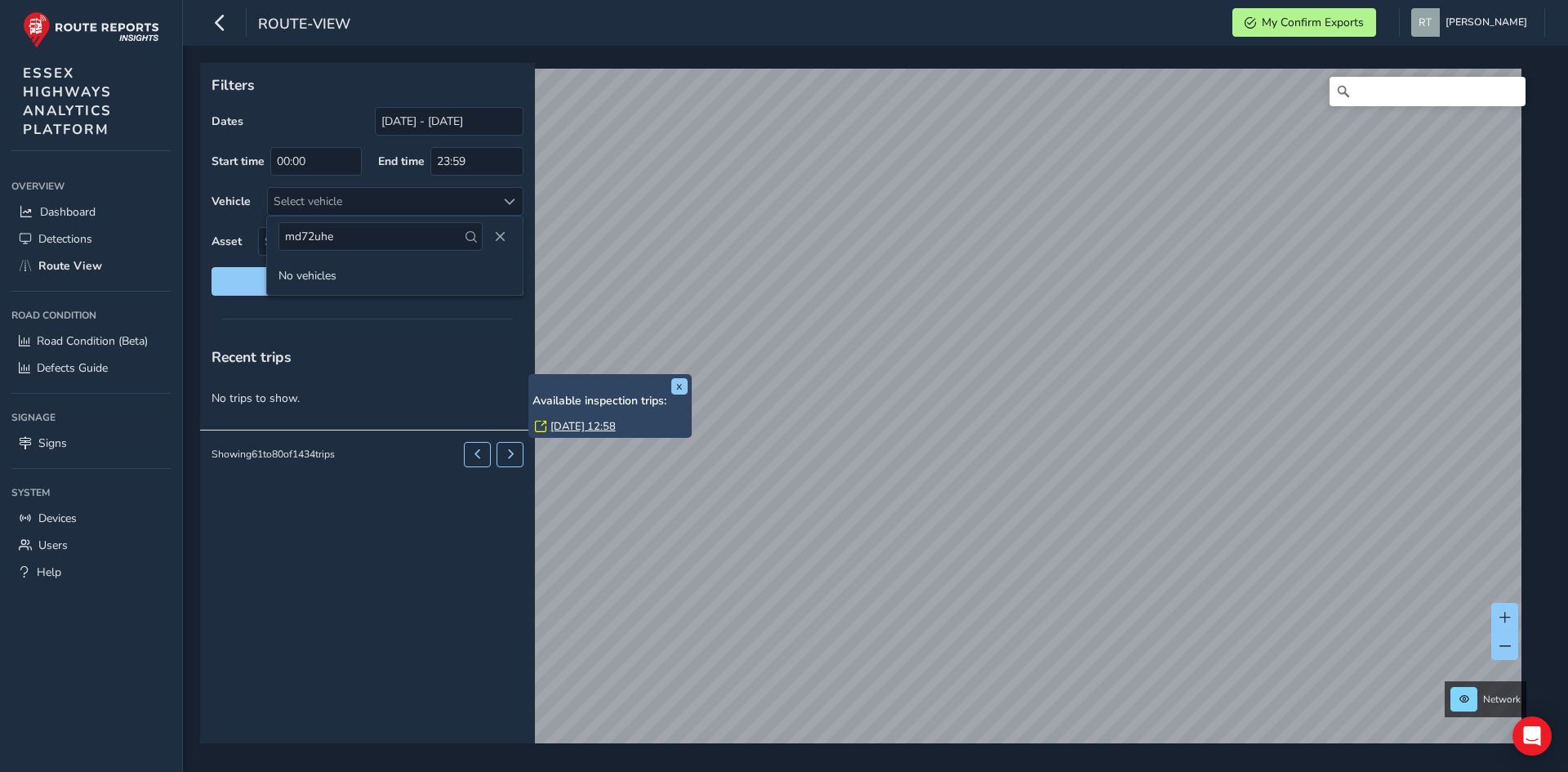
click at [472, 241] on span at bounding box center [471, 237] width 11 height 11
click at [437, 238] on input "md72uhe" at bounding box center [380, 236] width 204 height 28
type input "m"
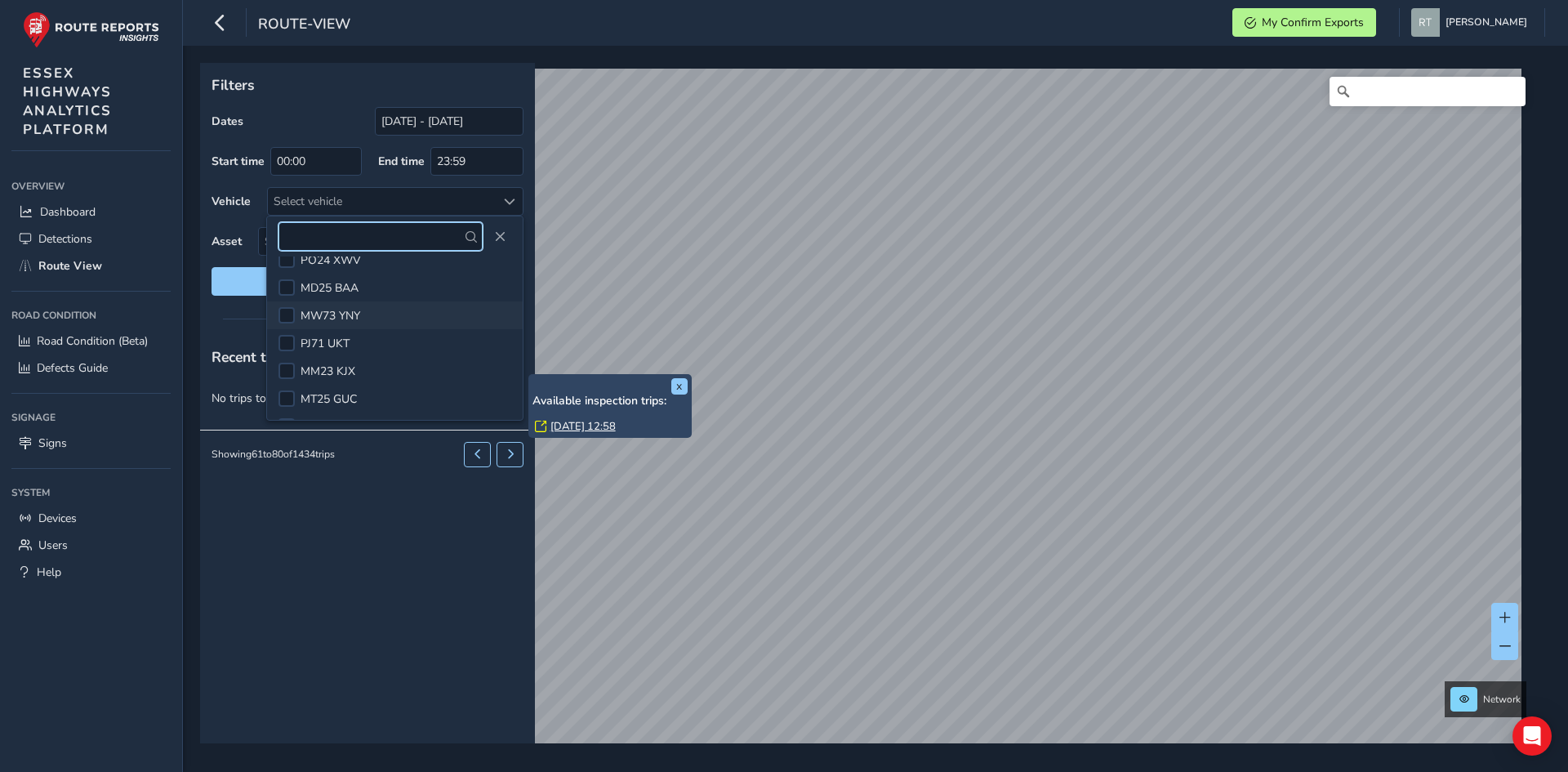
scroll to position [572, 0]
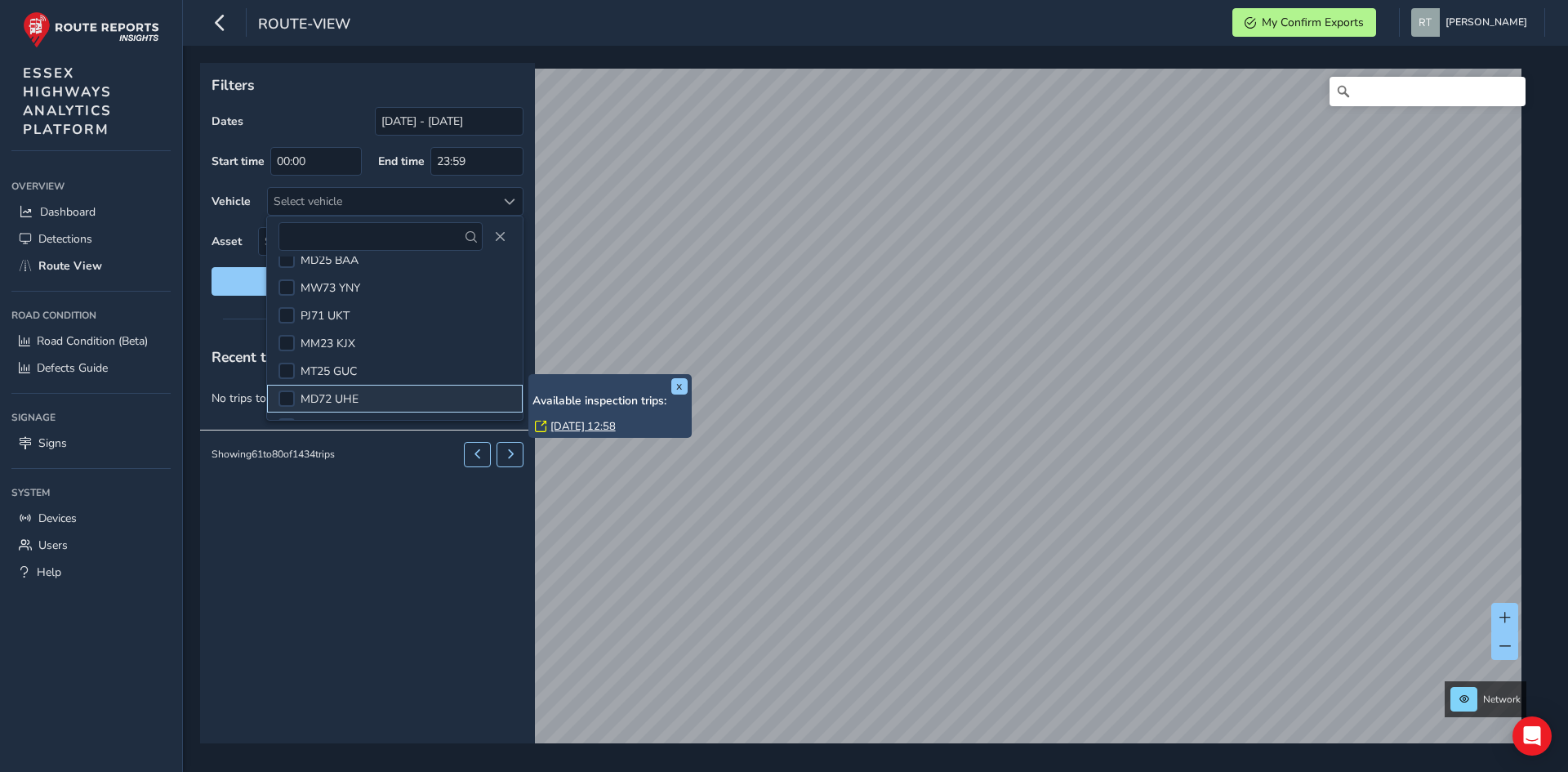
click at [383, 395] on li "MD72 UHE" at bounding box center [394, 398] width 255 height 27
click at [577, 425] on link "Thu, 9 Oct, 12:58" at bounding box center [583, 426] width 65 height 15
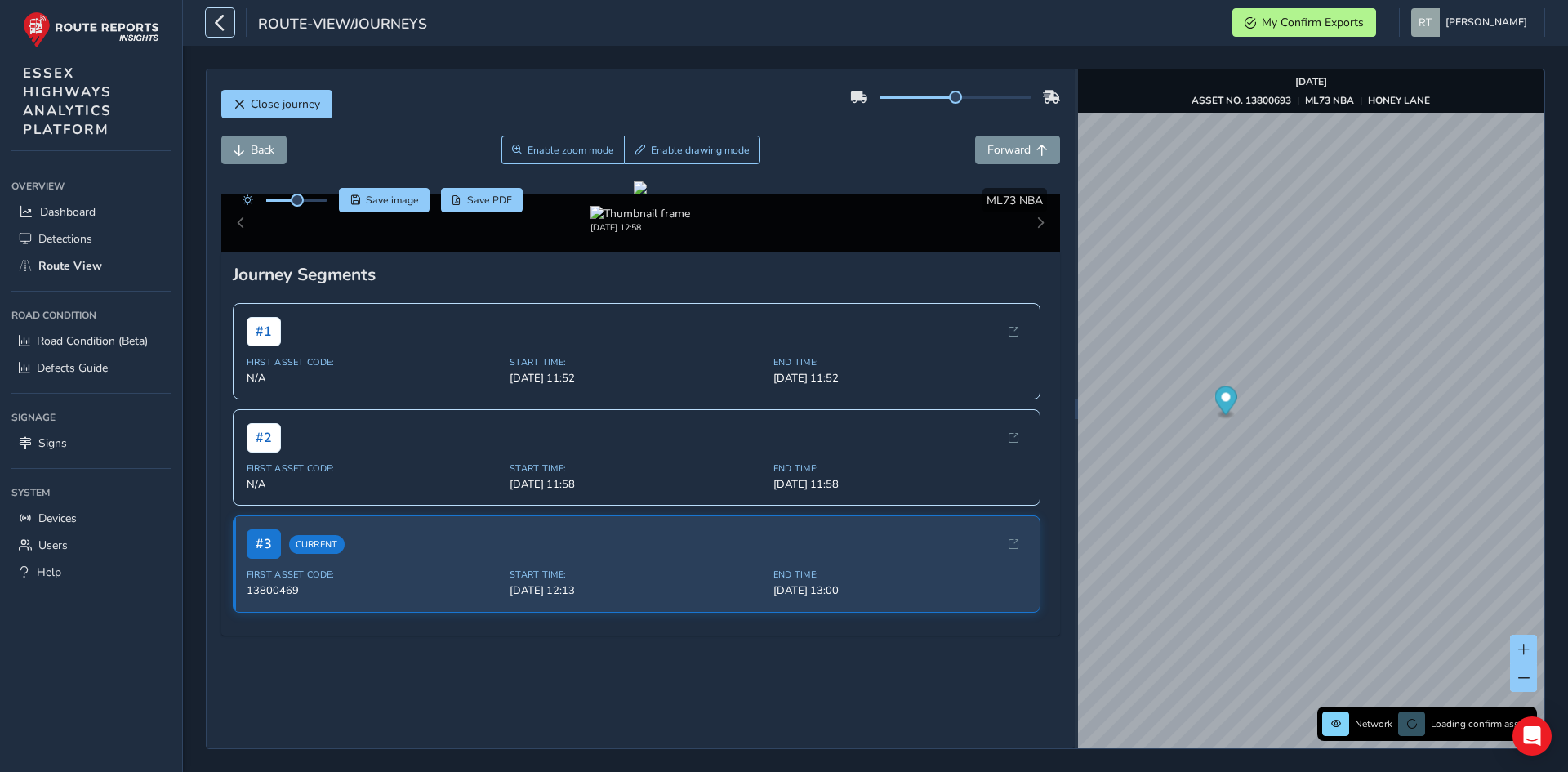
click at [215, 22] on icon "button" at bounding box center [220, 22] width 17 height 28
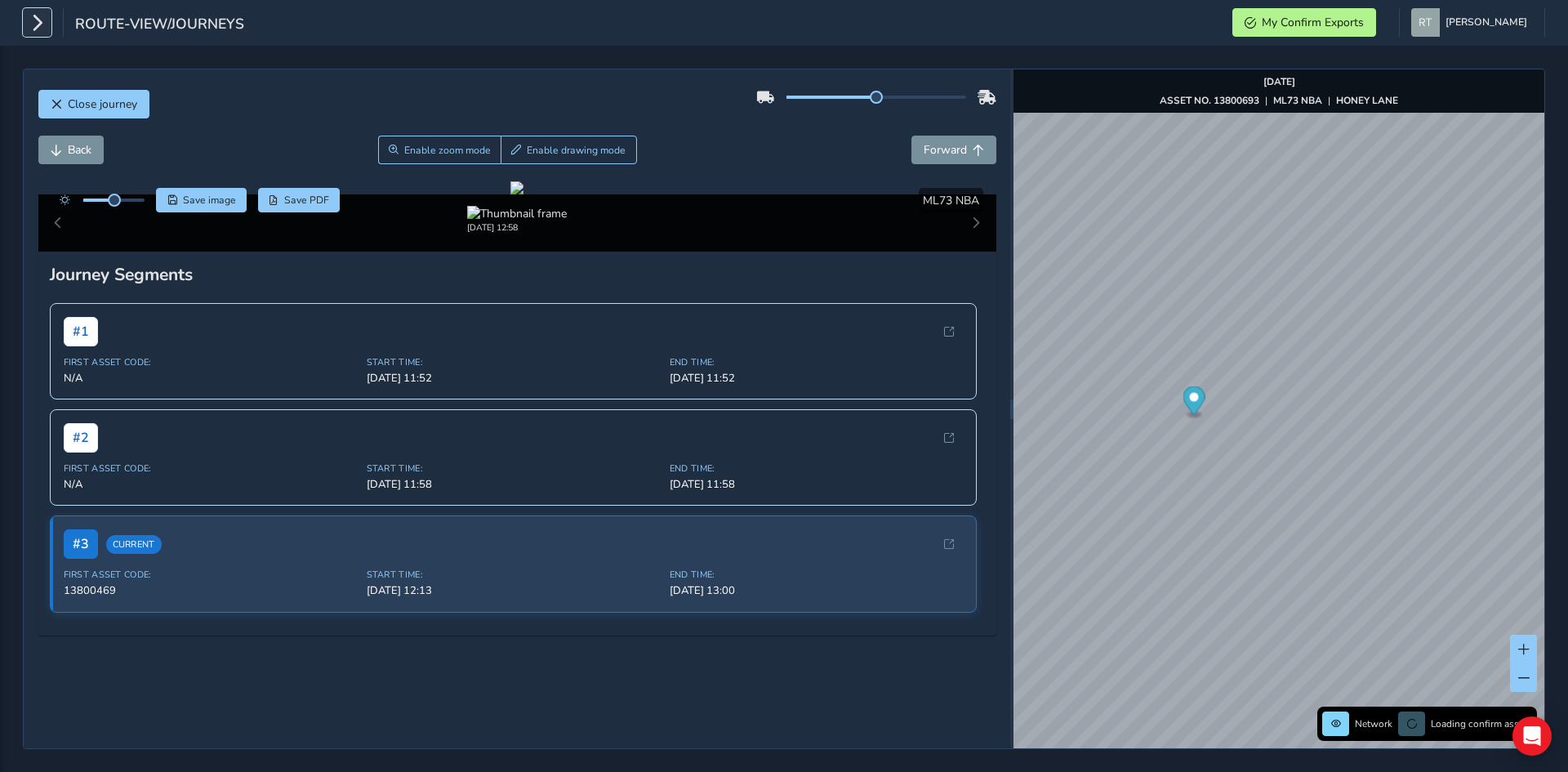
click at [33, 19] on icon "button" at bounding box center [37, 22] width 17 height 28
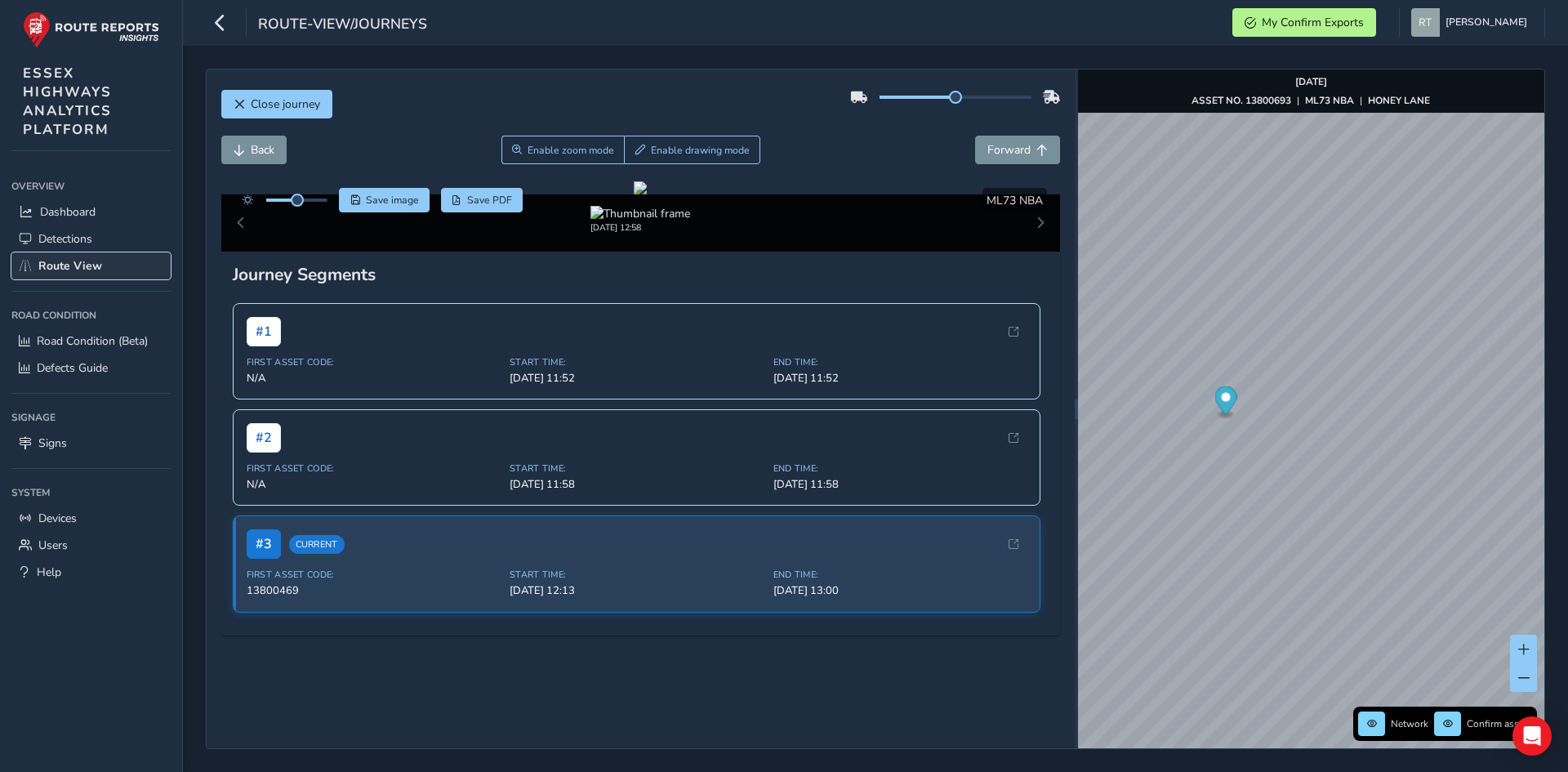
click at [68, 263] on span "Route View" at bounding box center [70, 265] width 64 height 16
